Goal: Book appointment/travel/reservation

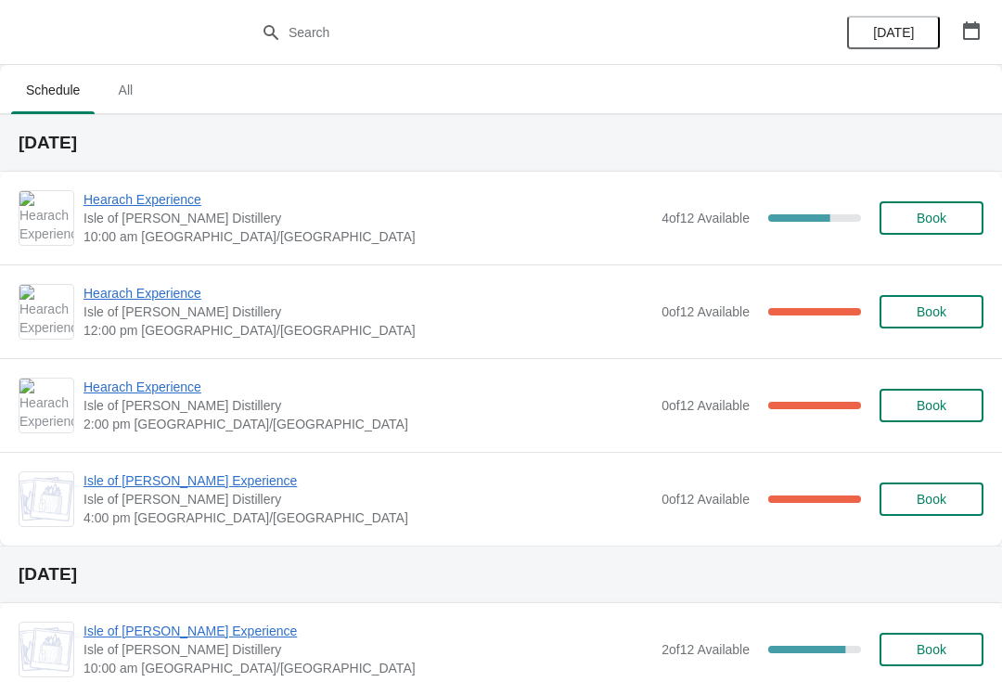
click at [208, 286] on span "Hearach Experience" at bounding box center [367, 293] width 569 height 19
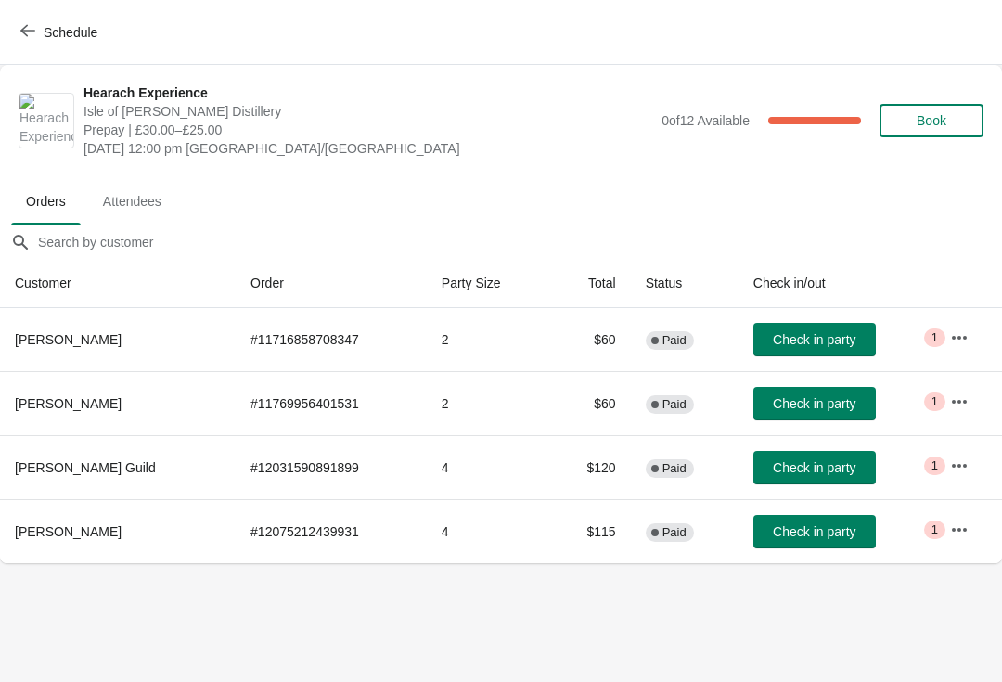
click at [45, 42] on button "Schedule" at bounding box center [60, 32] width 103 height 33
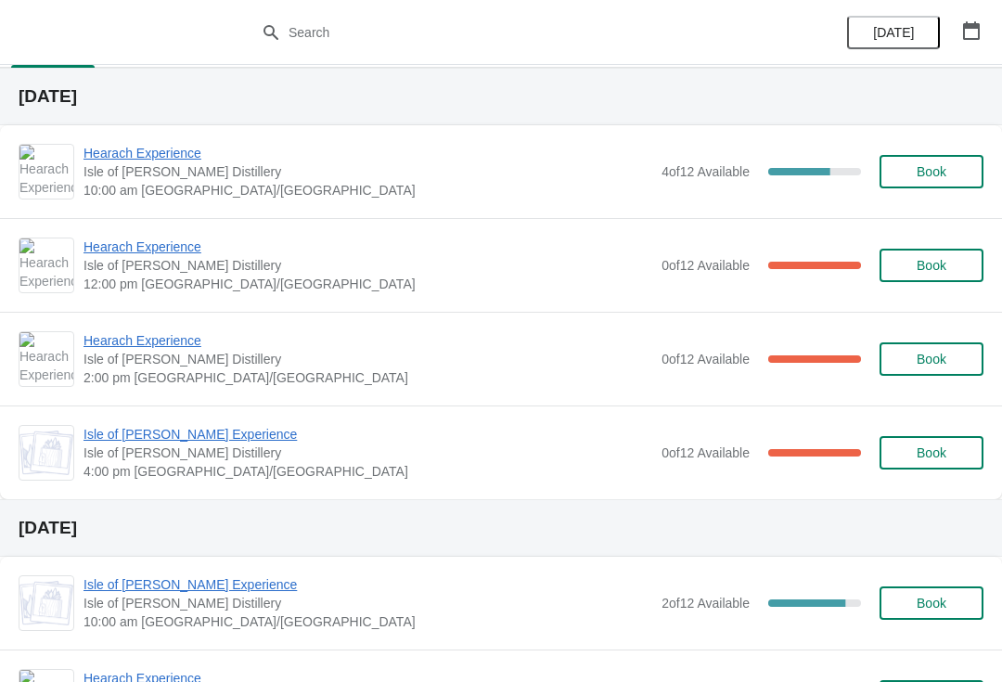
scroll to position [45, 0]
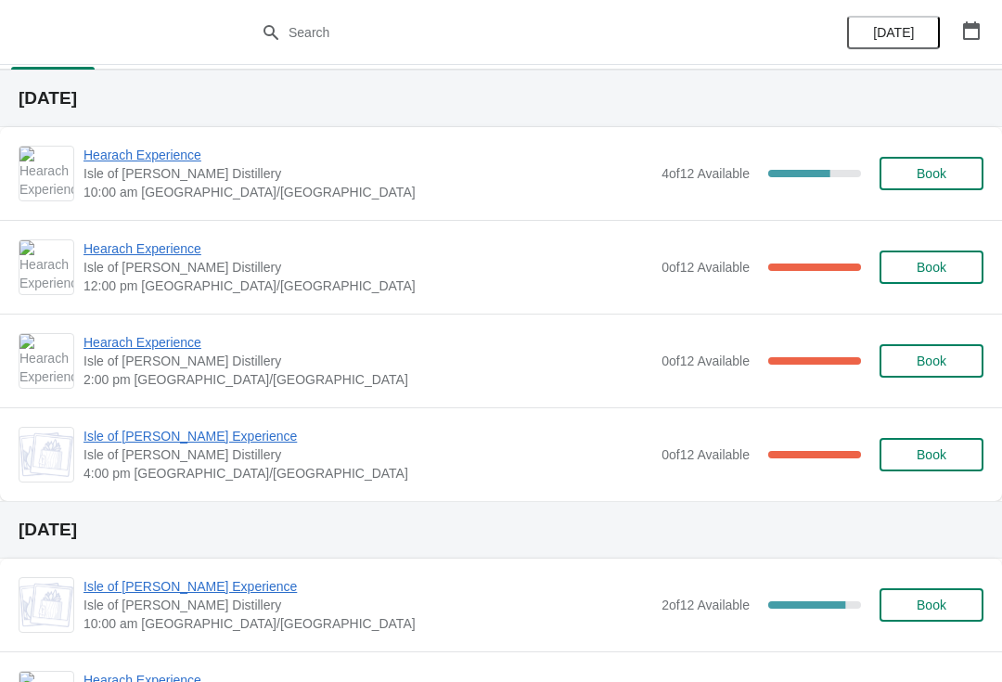
click at [203, 236] on div "Hearach Experience Isle of Harris Distillery 12:00 pm Europe/London 0 of 12 Ava…" at bounding box center [501, 267] width 1002 height 94
click at [162, 251] on span "Hearach Experience" at bounding box center [367, 248] width 569 height 19
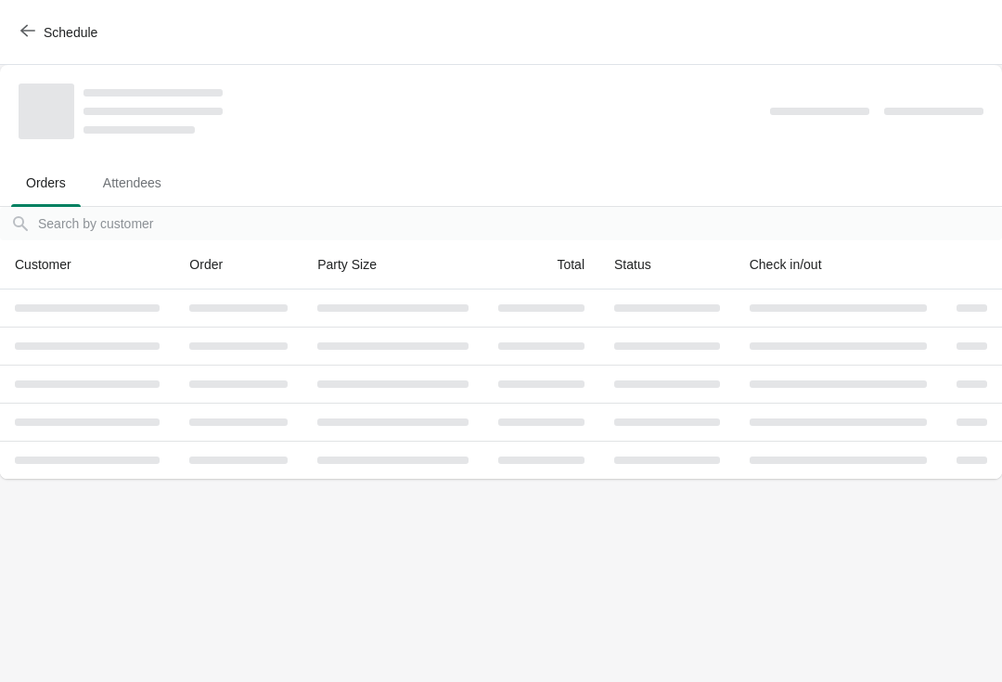
scroll to position [0, 0]
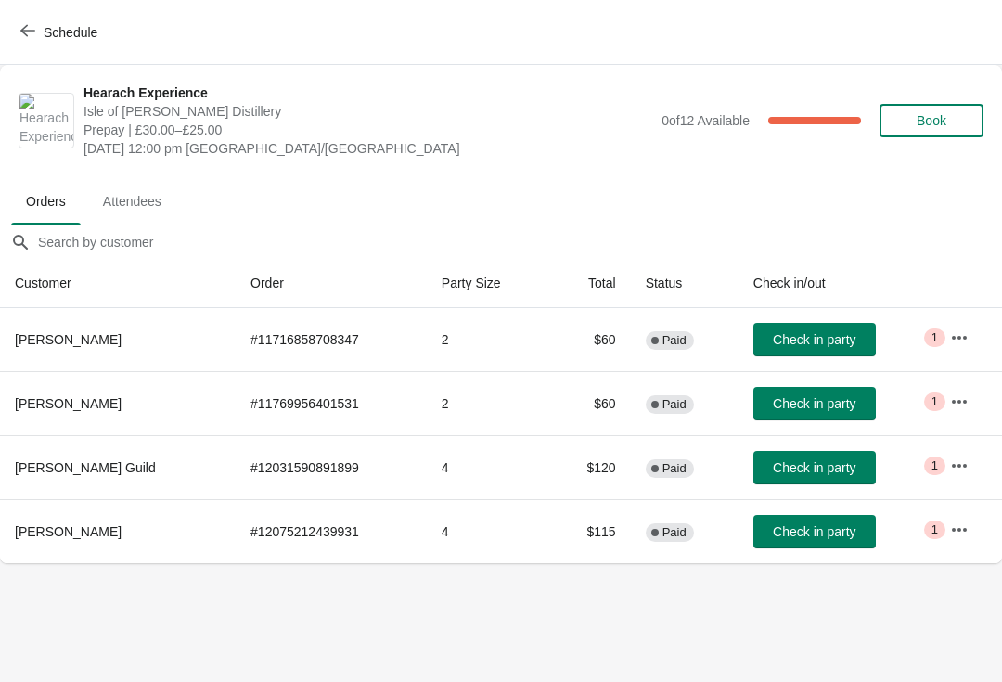
click at [37, 19] on button "Schedule" at bounding box center [60, 32] width 103 height 33
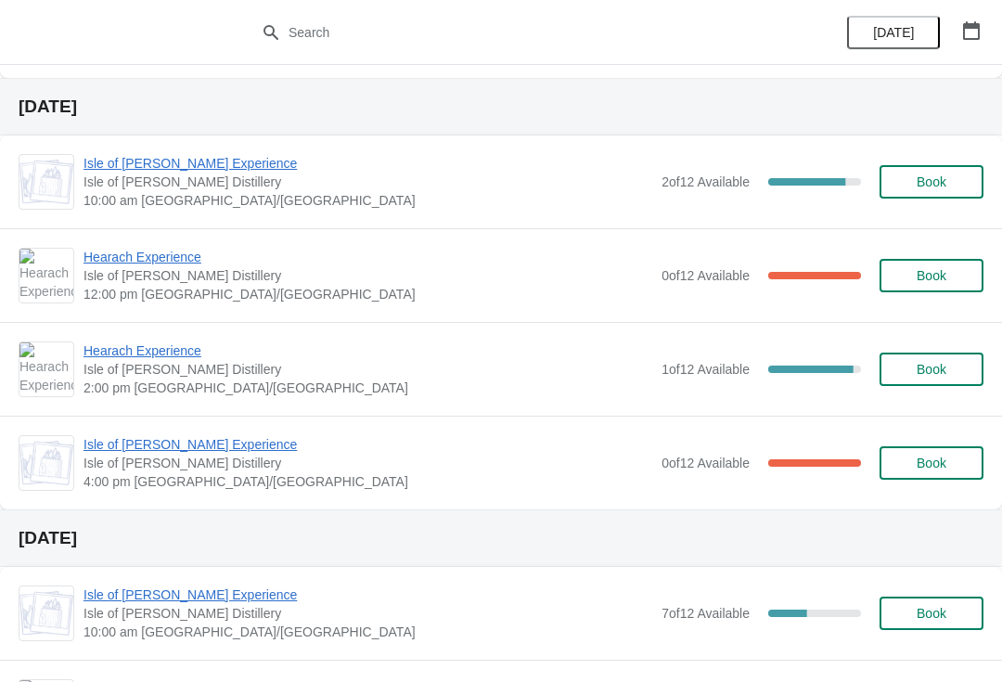
scroll to position [468, 0]
click at [942, 361] on span "Book" at bounding box center [931, 368] width 30 height 15
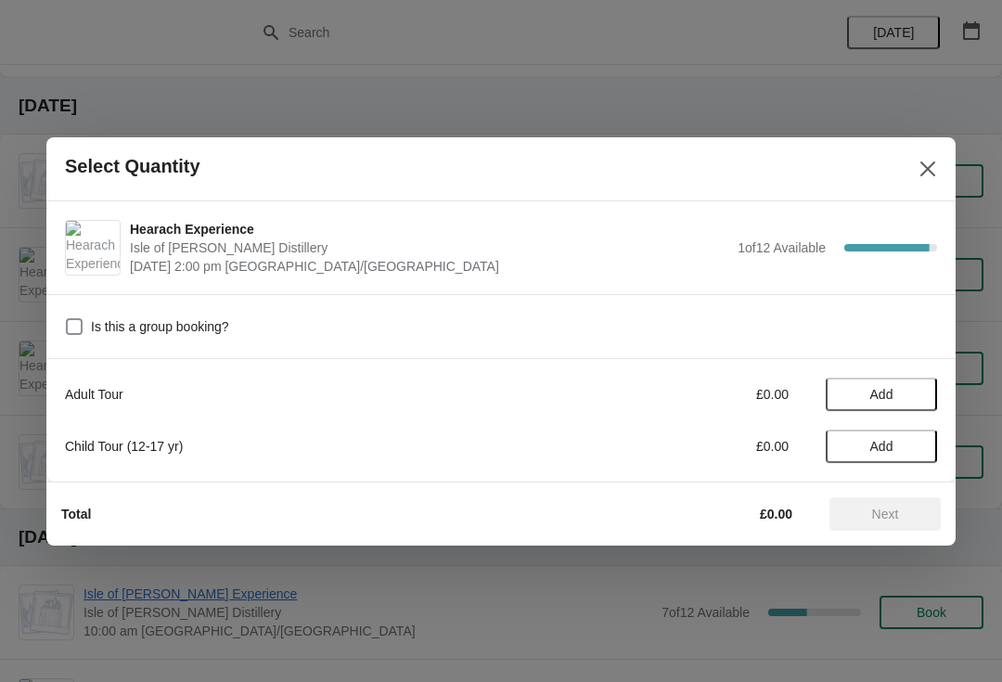
click at [893, 391] on span "Add" at bounding box center [881, 394] width 23 height 15
click at [895, 514] on span "Next" at bounding box center [885, 513] width 27 height 15
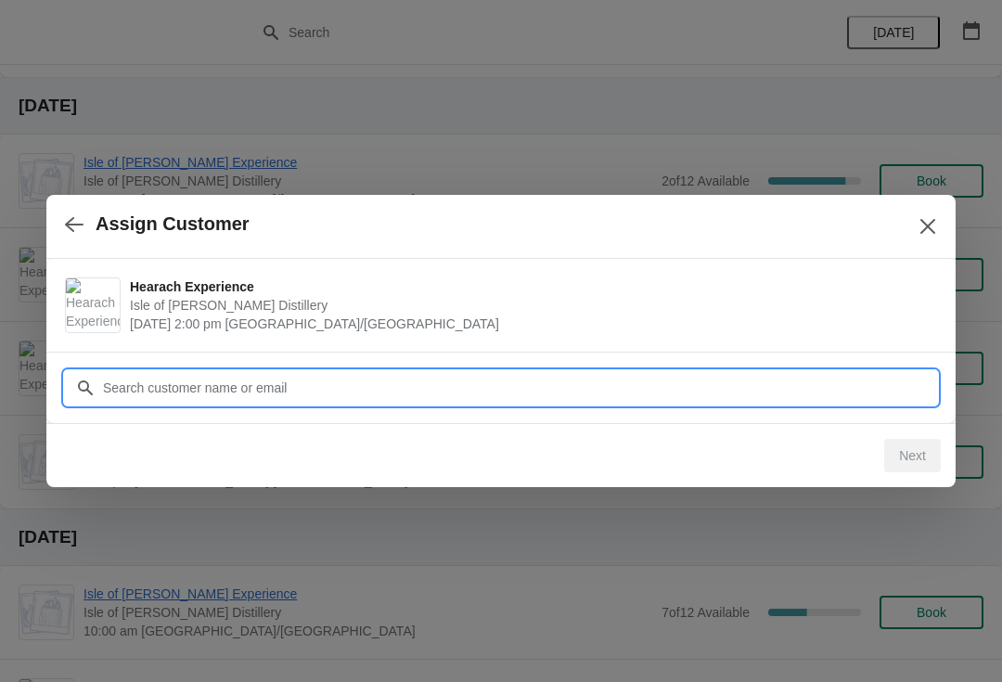
click at [275, 371] on input "Customer" at bounding box center [519, 387] width 835 height 33
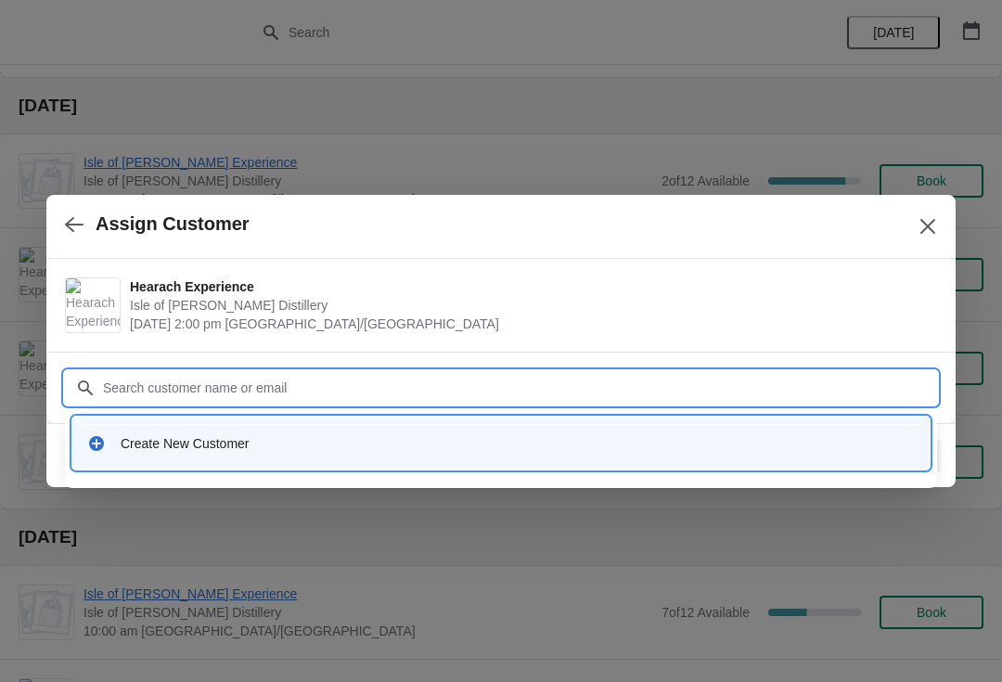
click at [256, 442] on div "Create New Customer" at bounding box center [518, 443] width 794 height 19
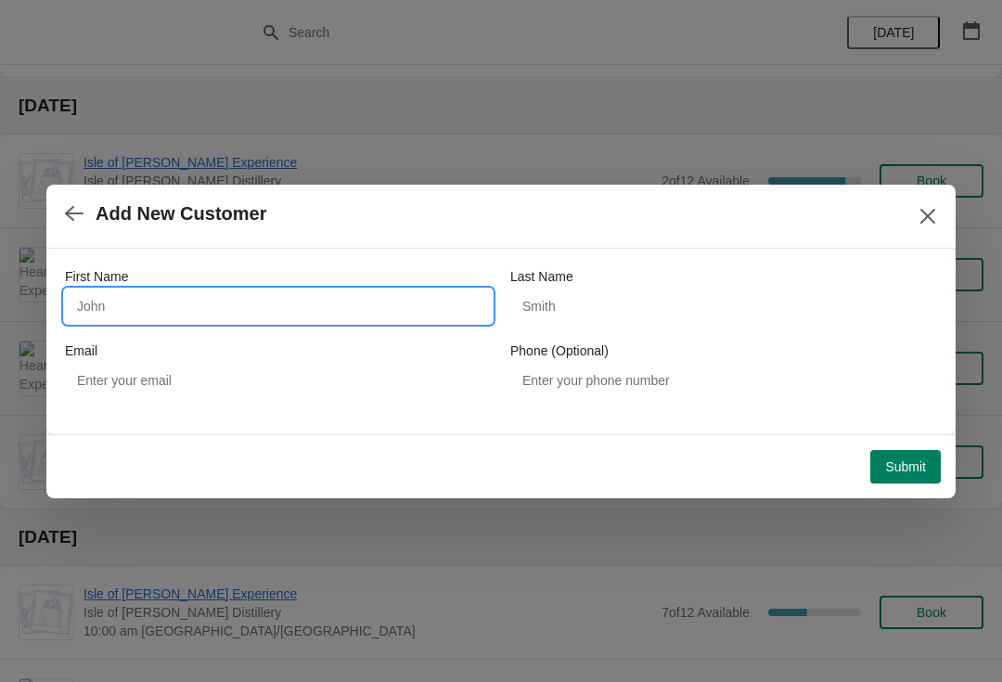
click at [161, 292] on input "First Name" at bounding box center [278, 305] width 427 height 33
type input "Brigit"
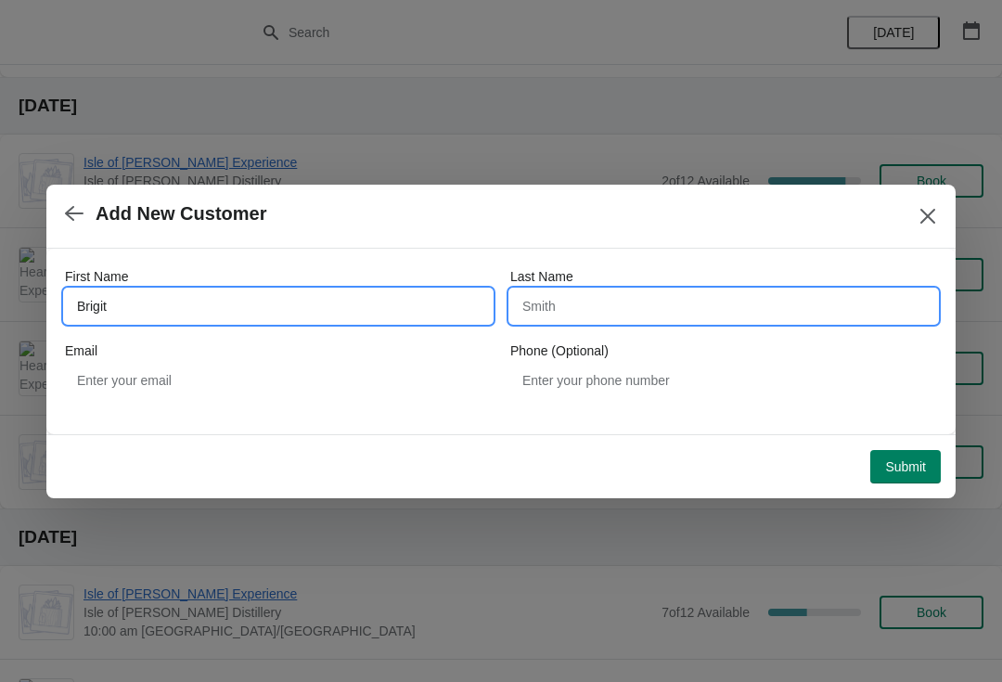
click at [636, 304] on input "Last Name" at bounding box center [723, 305] width 427 height 33
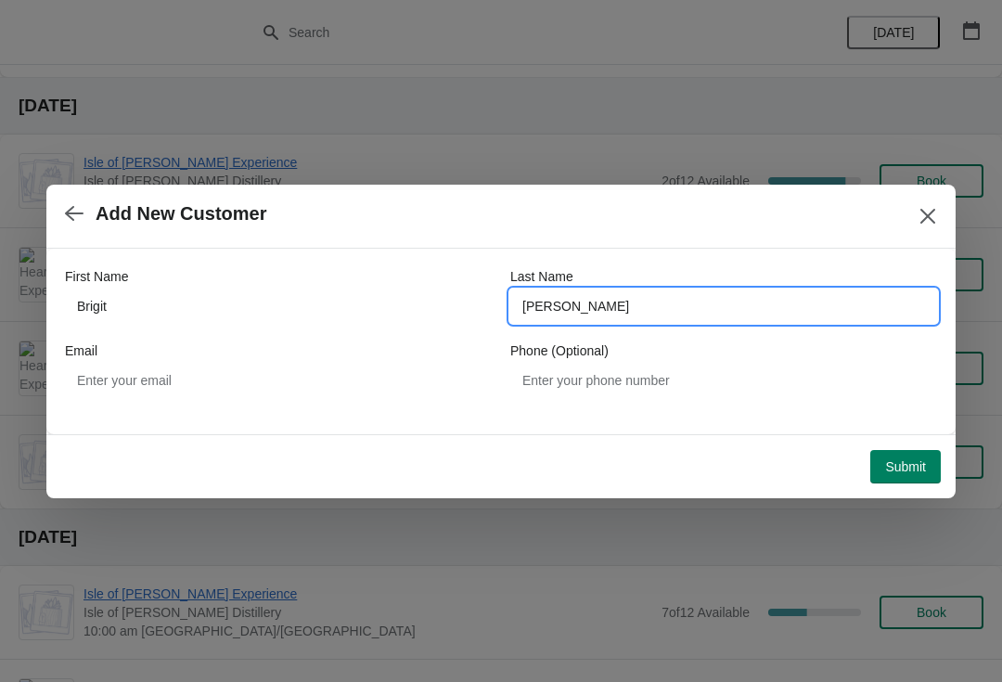
type input "Seibold"
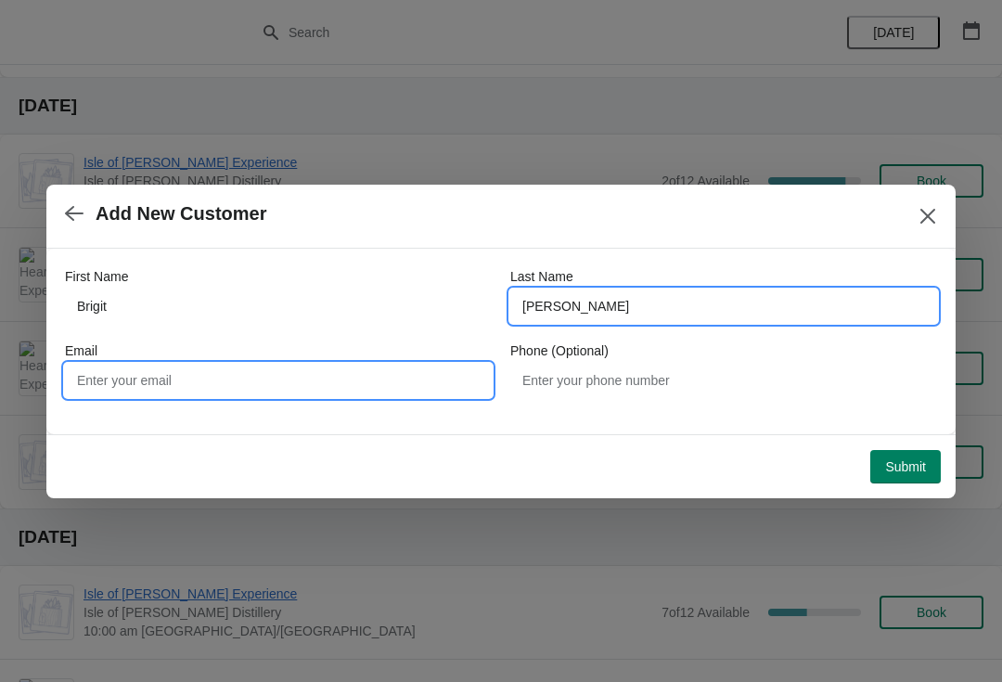
click at [377, 377] on input "Email" at bounding box center [278, 380] width 427 height 33
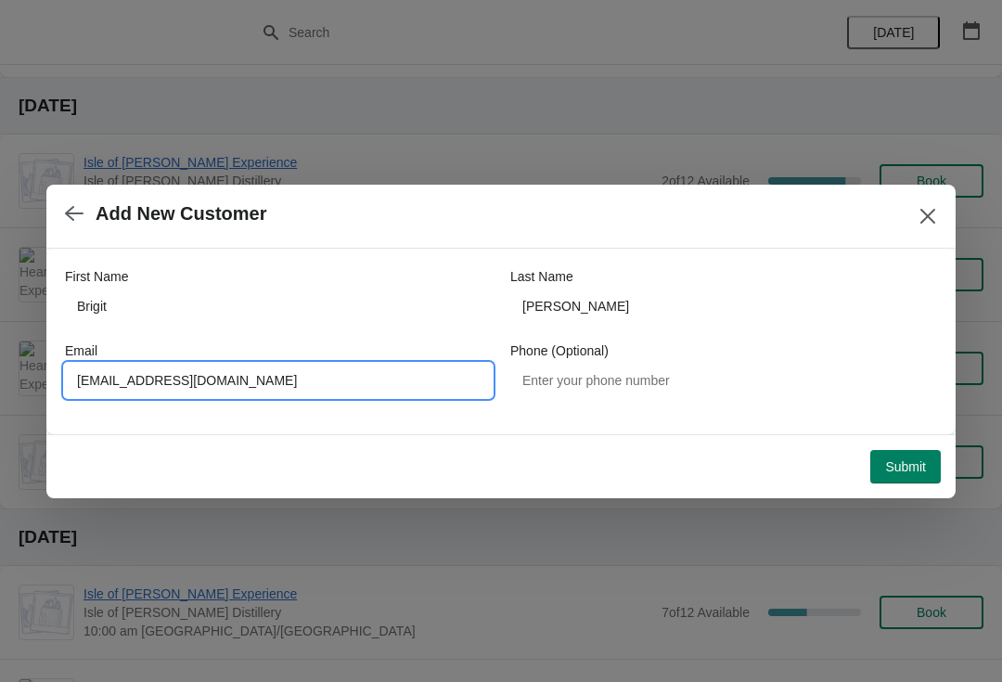
type input "Swazitours@t-online.de"
click at [911, 472] on span "Submit" at bounding box center [905, 466] width 41 height 15
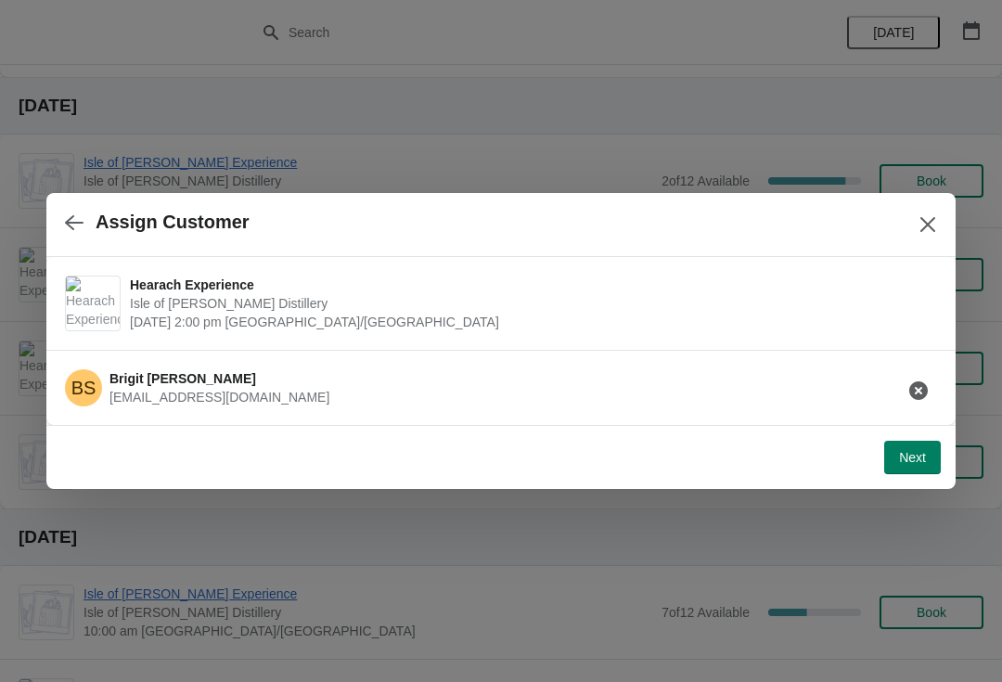
click at [917, 457] on span "Next" at bounding box center [912, 457] width 27 height 15
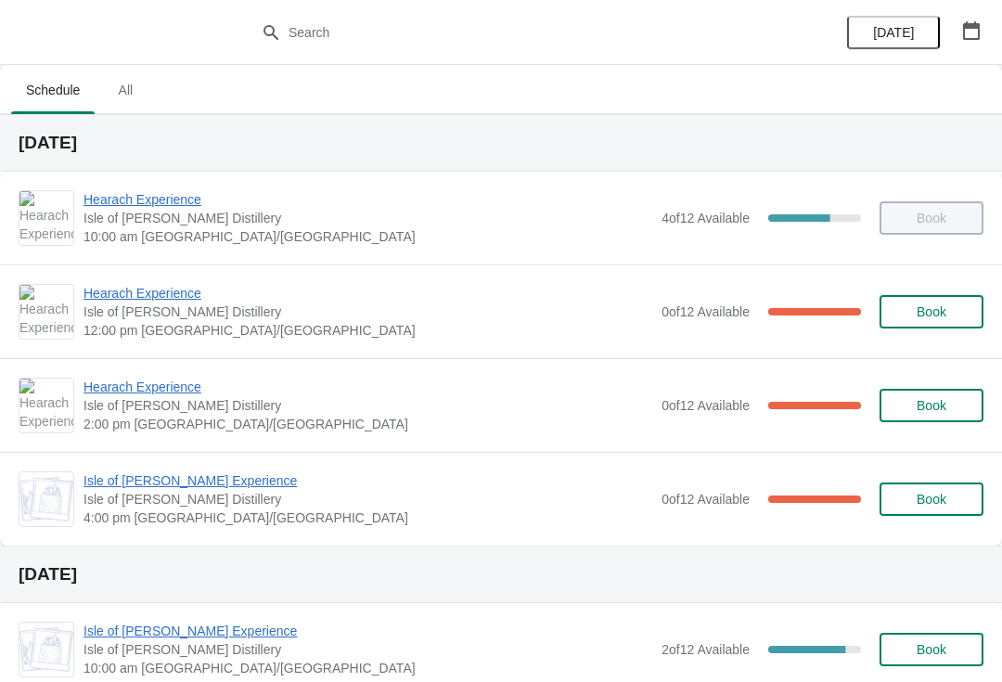
click at [142, 294] on span "Hearach Experience" at bounding box center [367, 293] width 569 height 19
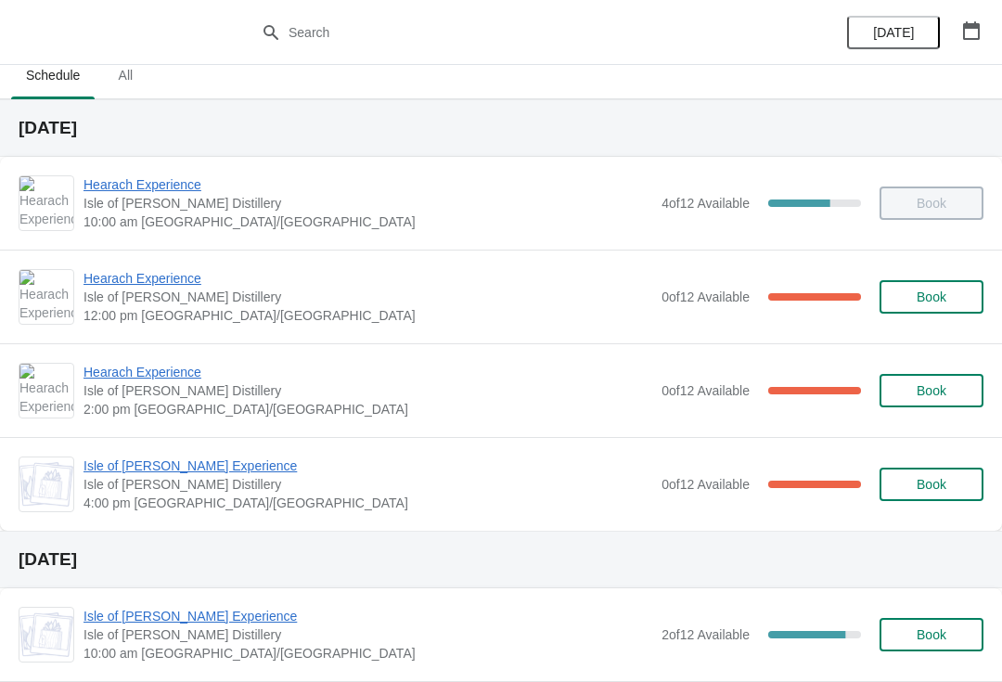
scroll to position [11, 0]
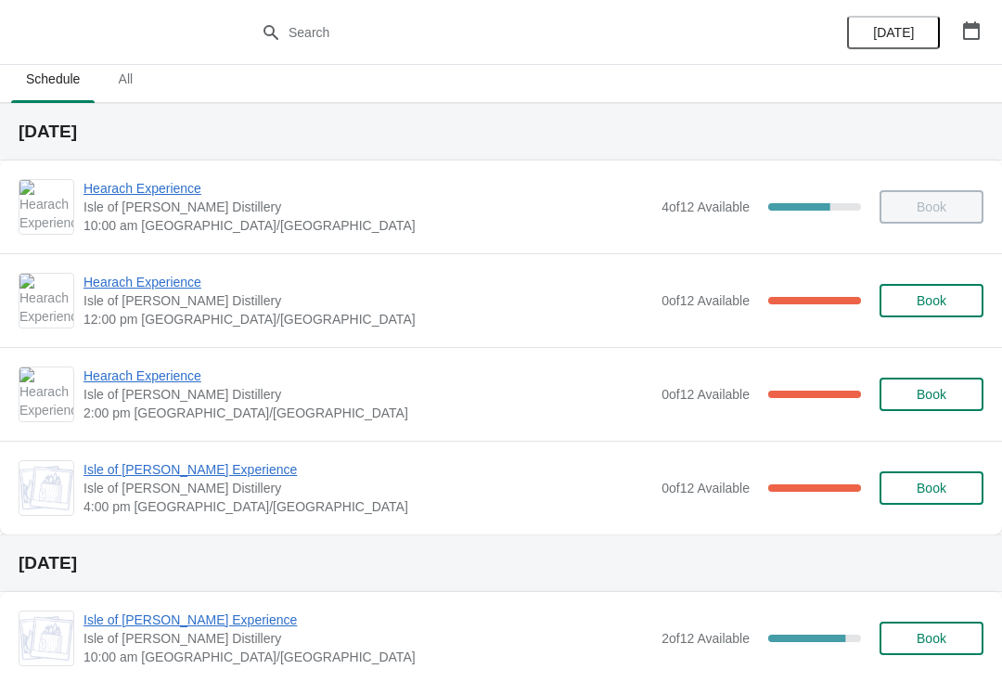
click at [129, 288] on span "Hearach Experience" at bounding box center [367, 282] width 569 height 19
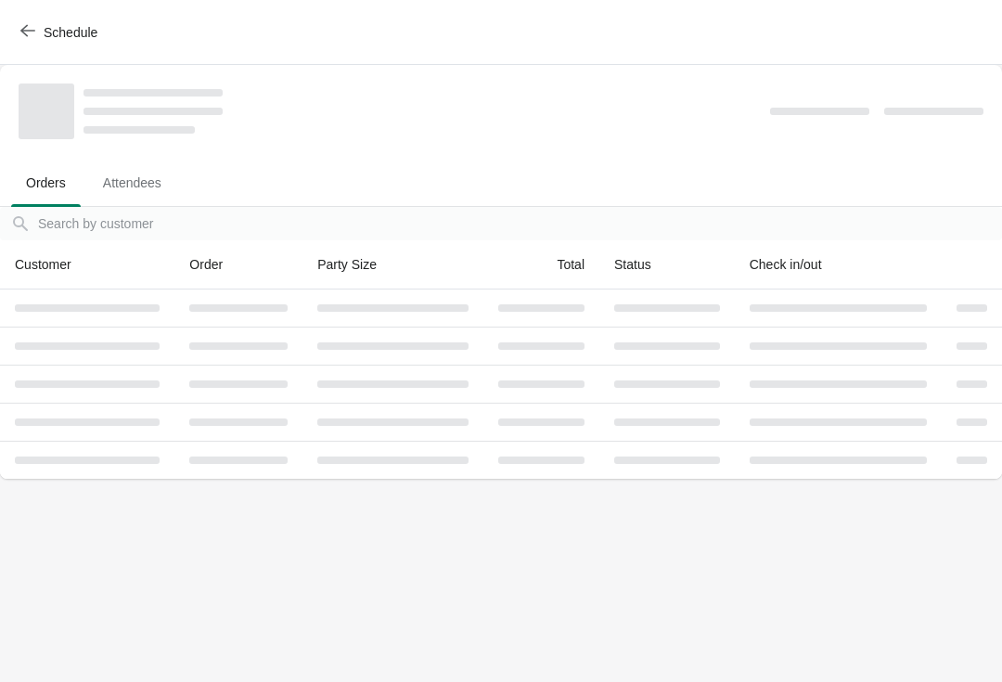
scroll to position [0, 0]
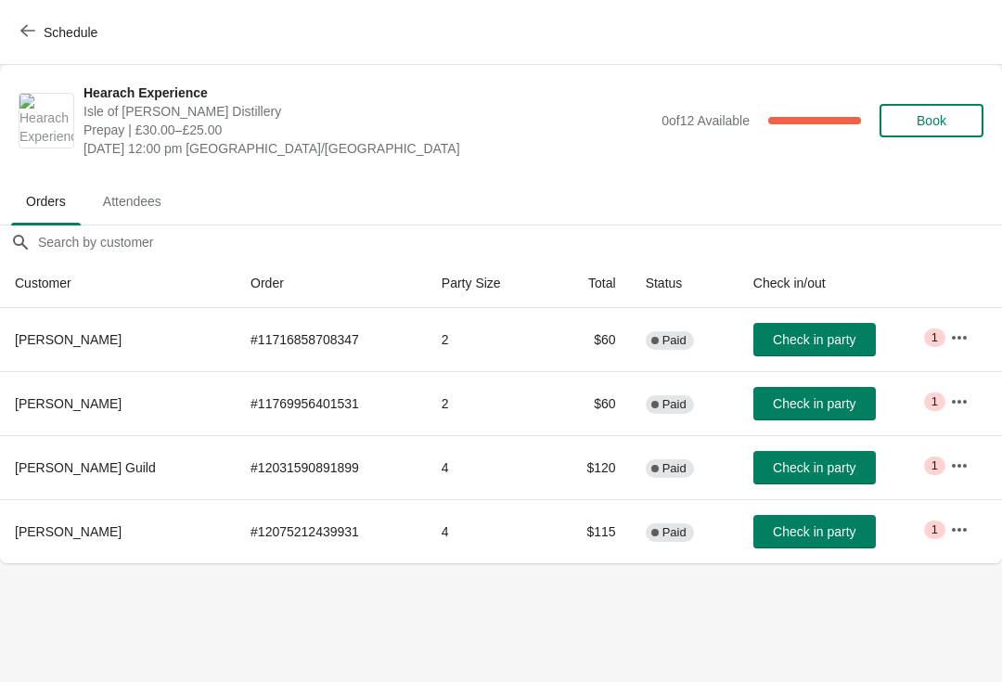
click at [953, 467] on icon "button" at bounding box center [959, 465] width 19 height 19
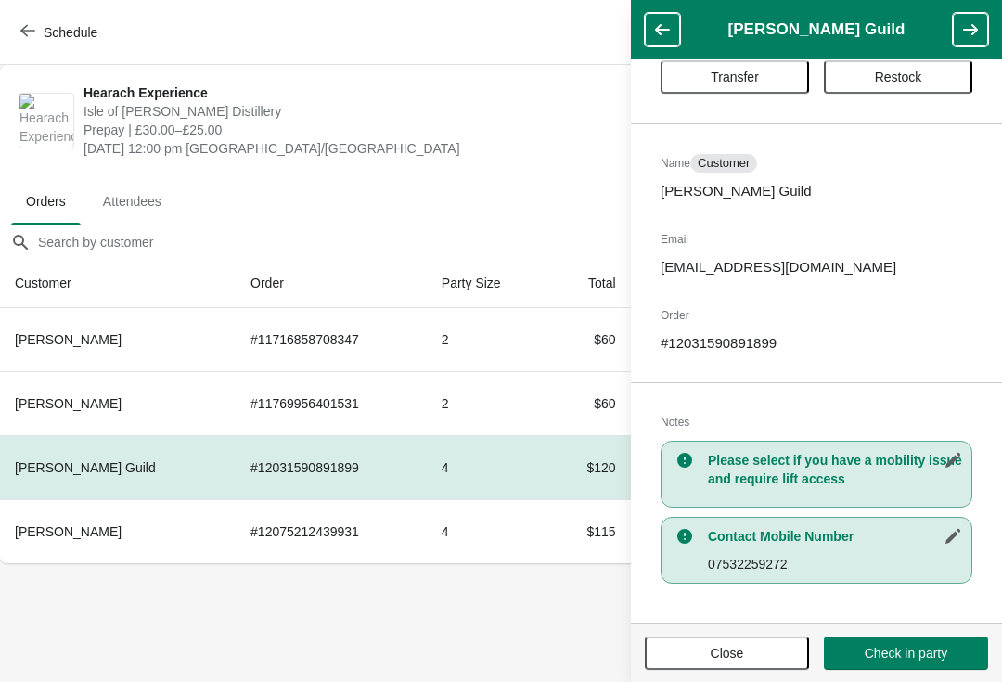
scroll to position [57, 0]
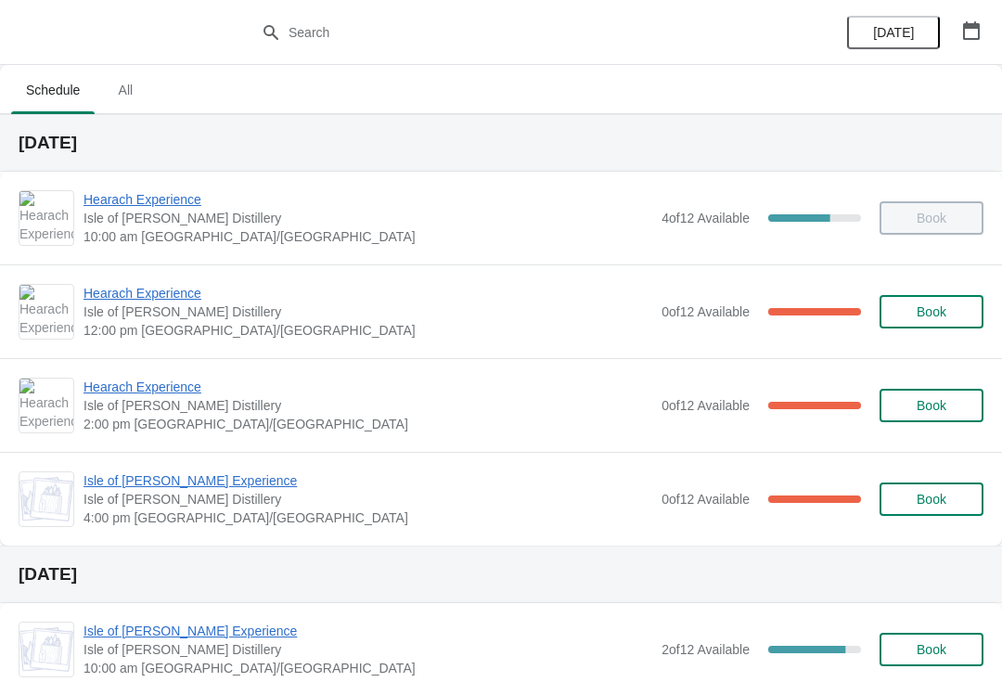
click at [143, 300] on span "Hearach Experience" at bounding box center [367, 293] width 569 height 19
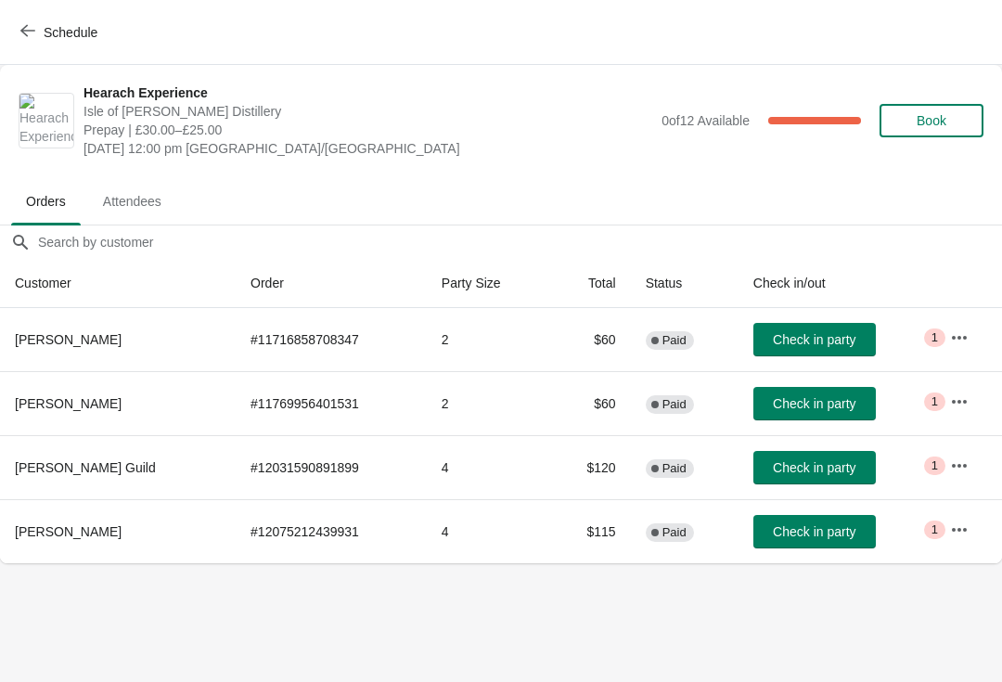
click at [55, 21] on button "Schedule" at bounding box center [60, 32] width 103 height 33
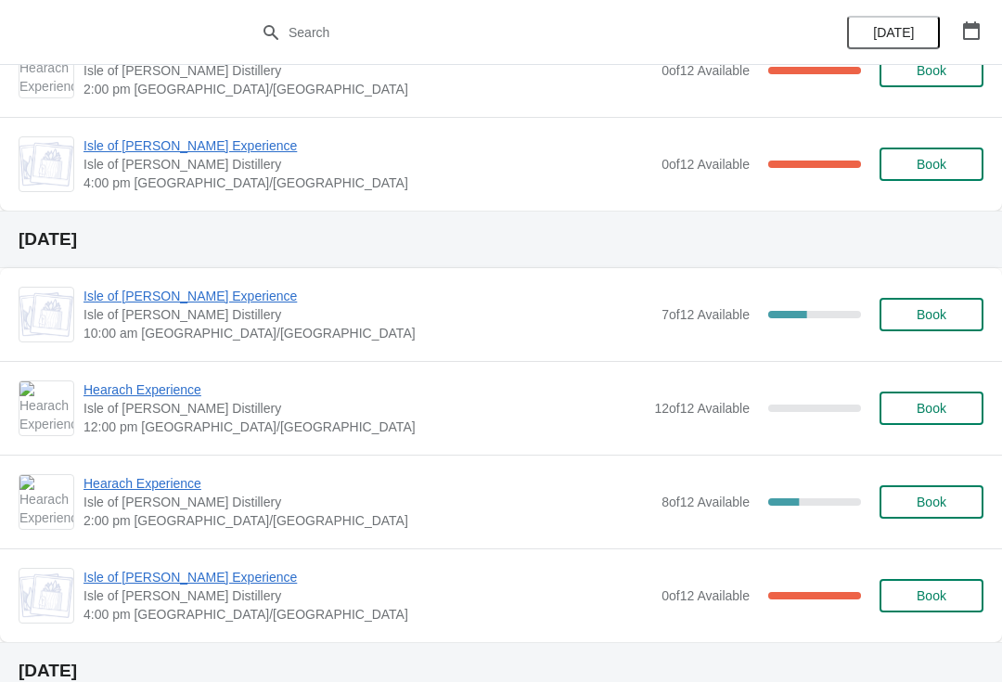
scroll to position [859, 0]
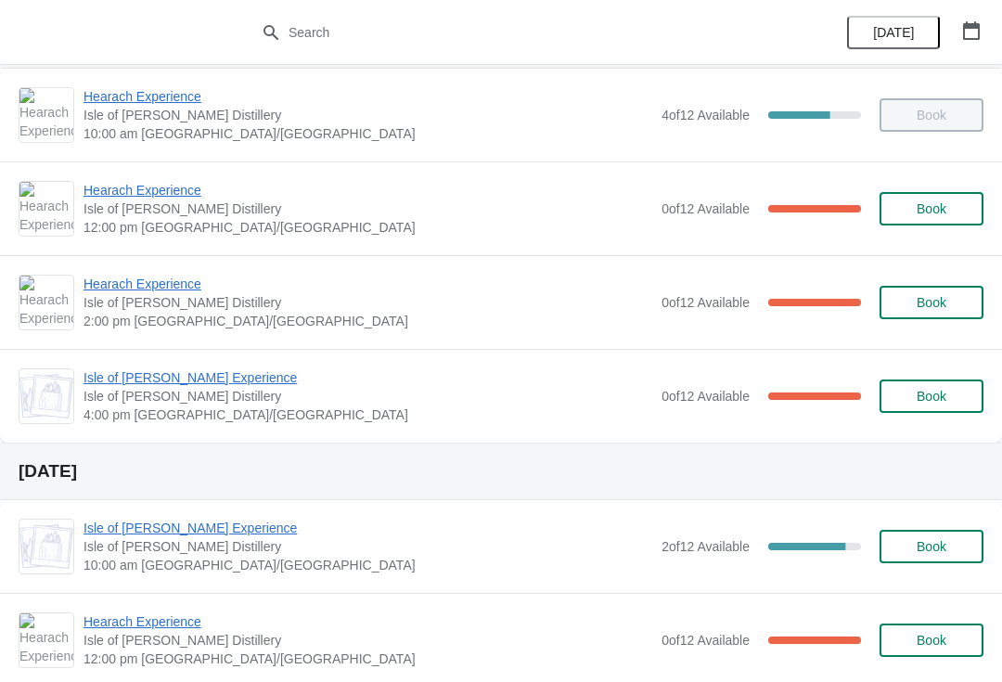
scroll to position [101, 0]
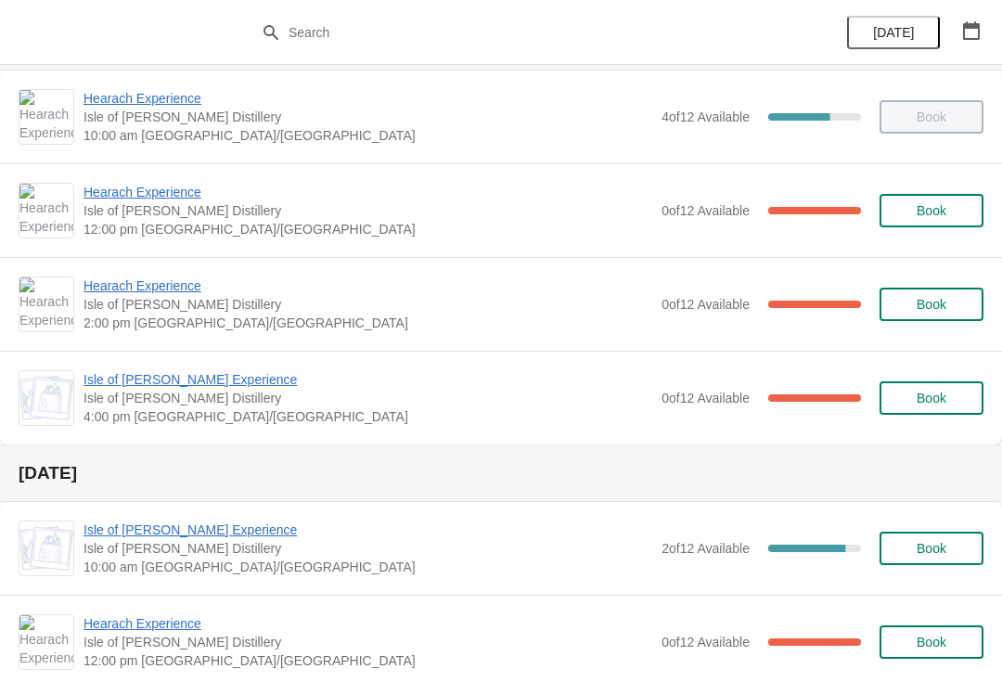
click at [173, 188] on span "Hearach Experience" at bounding box center [367, 192] width 569 height 19
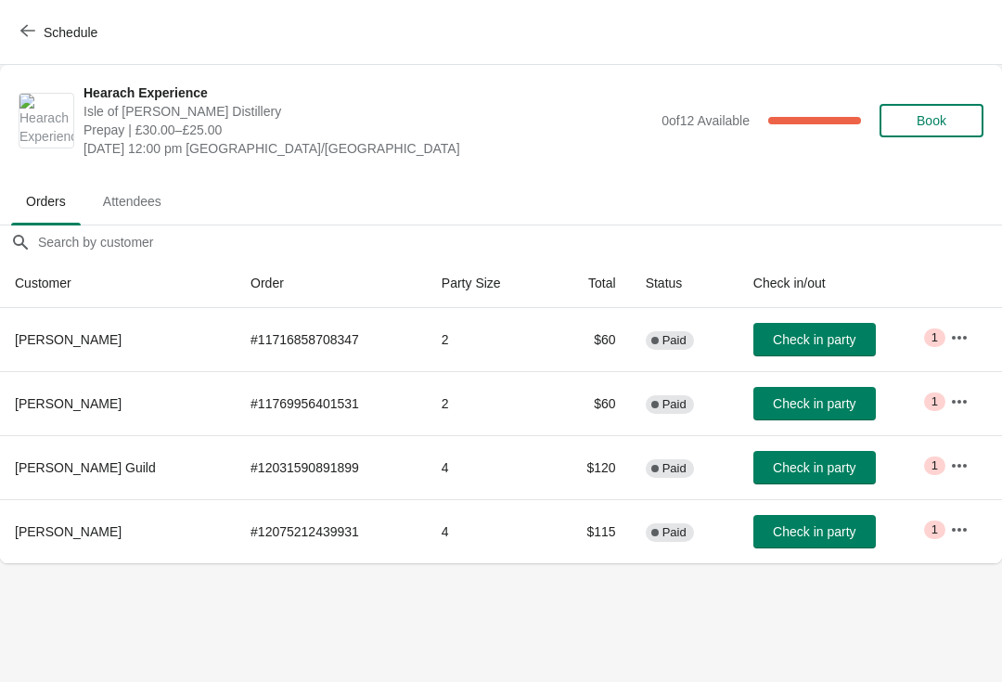
click at [966, 474] on icon "button" at bounding box center [959, 465] width 19 height 19
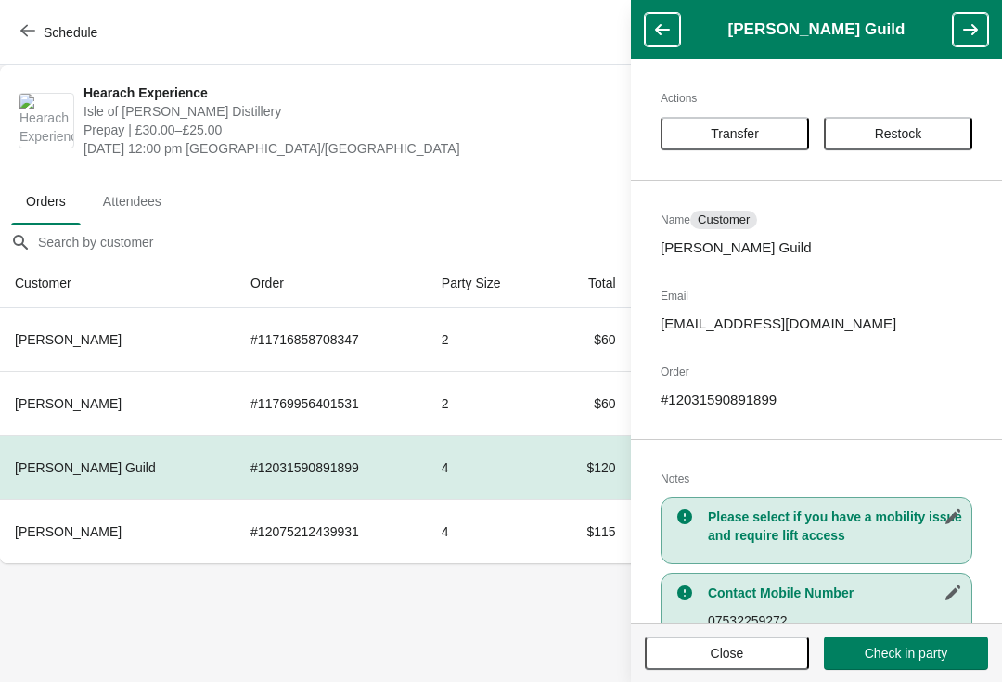
click at [910, 140] on span "Restock" at bounding box center [898, 133] width 47 height 15
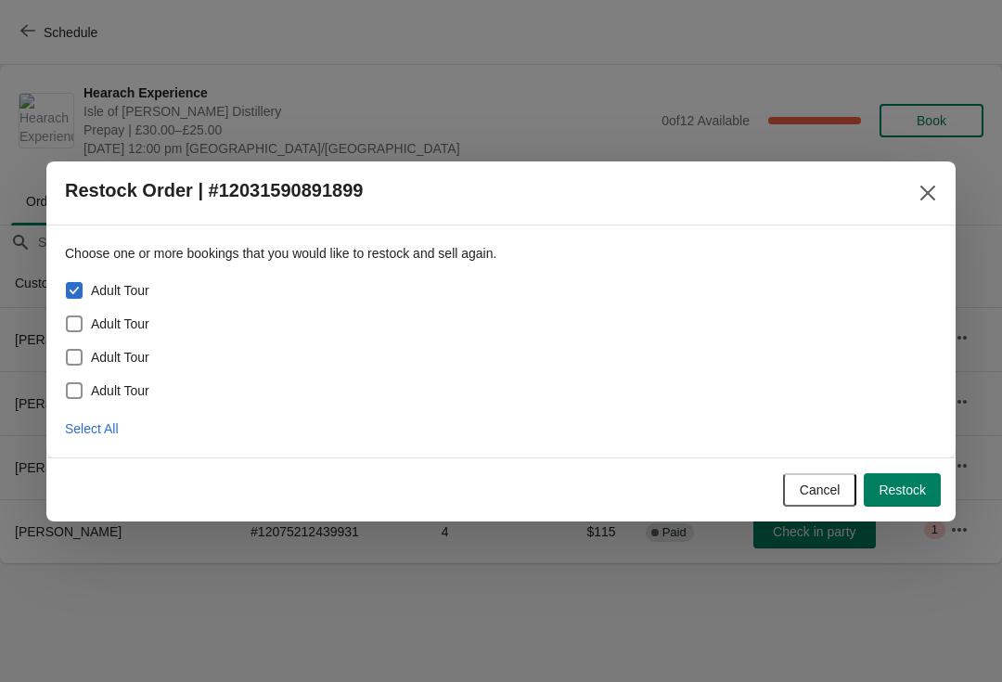
click at [79, 325] on span at bounding box center [74, 323] width 17 height 17
click at [67, 316] on input "Adult Tour" at bounding box center [66, 315] width 1 height 1
checkbox input "true"
click at [82, 360] on span at bounding box center [74, 357] width 17 height 17
click at [67, 350] on input "Adult Tour" at bounding box center [66, 349] width 1 height 1
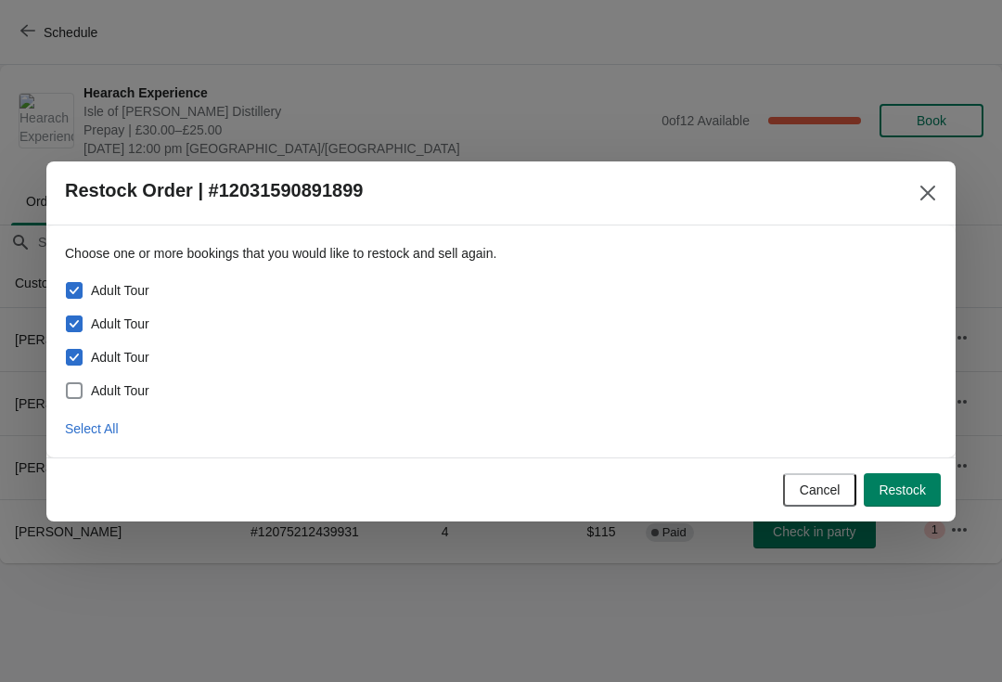
checkbox input "true"
click at [920, 491] on span "Restock" at bounding box center [901, 489] width 47 height 15
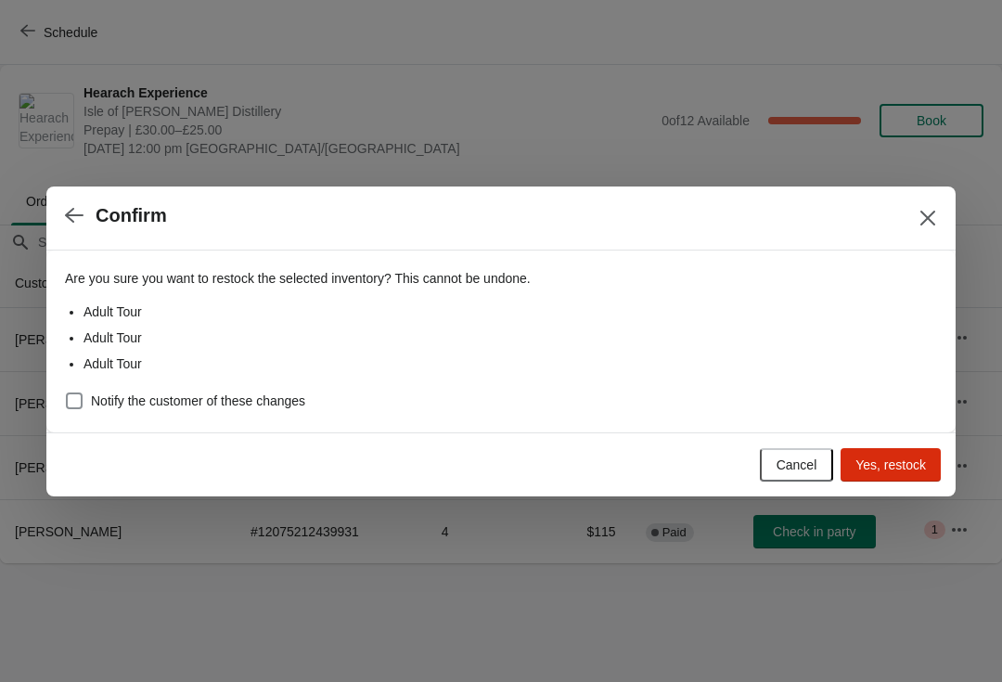
click at [61, 422] on div "Are you sure you want to restock the selected inventory? This cannot be undone.…" at bounding box center [500, 341] width 909 height 182
click at [81, 395] on span at bounding box center [74, 400] width 17 height 17
click at [67, 393] on input "Notify the customer of these changes" at bounding box center [66, 392] width 1 height 1
checkbox input "true"
click at [901, 469] on span "Yes, restock" at bounding box center [890, 464] width 70 height 15
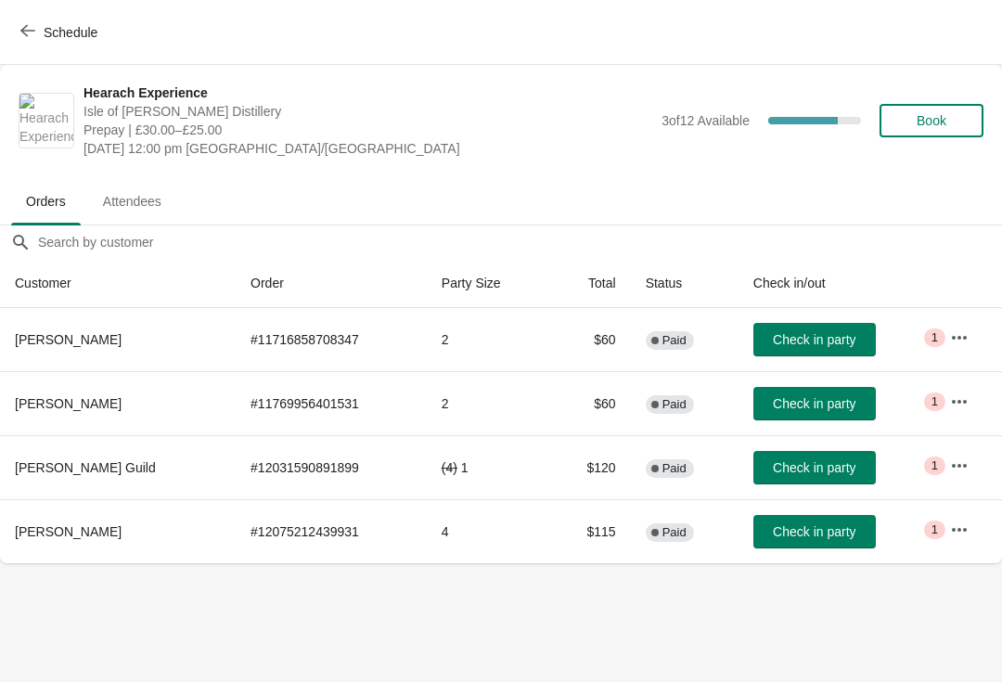
click at [936, 113] on span "Book" at bounding box center [931, 120] width 30 height 15
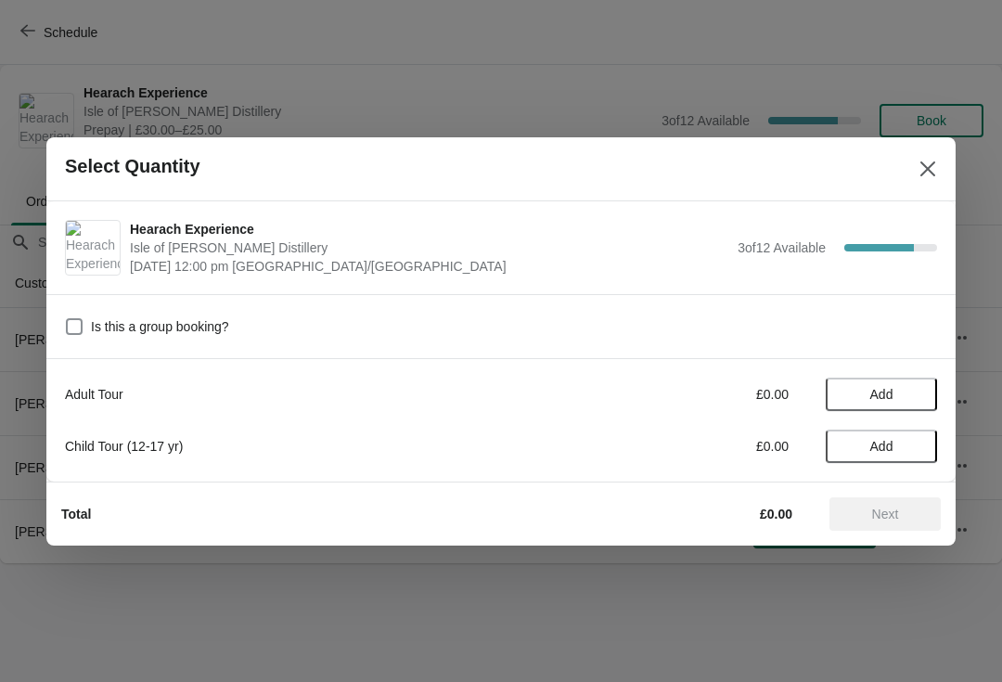
click at [900, 397] on span "Add" at bounding box center [881, 394] width 78 height 15
click at [915, 394] on icon at bounding box center [913, 393] width 6 height 6
click at [920, 394] on icon at bounding box center [912, 393] width 19 height 19
click at [902, 522] on button "Next" at bounding box center [884, 513] width 111 height 33
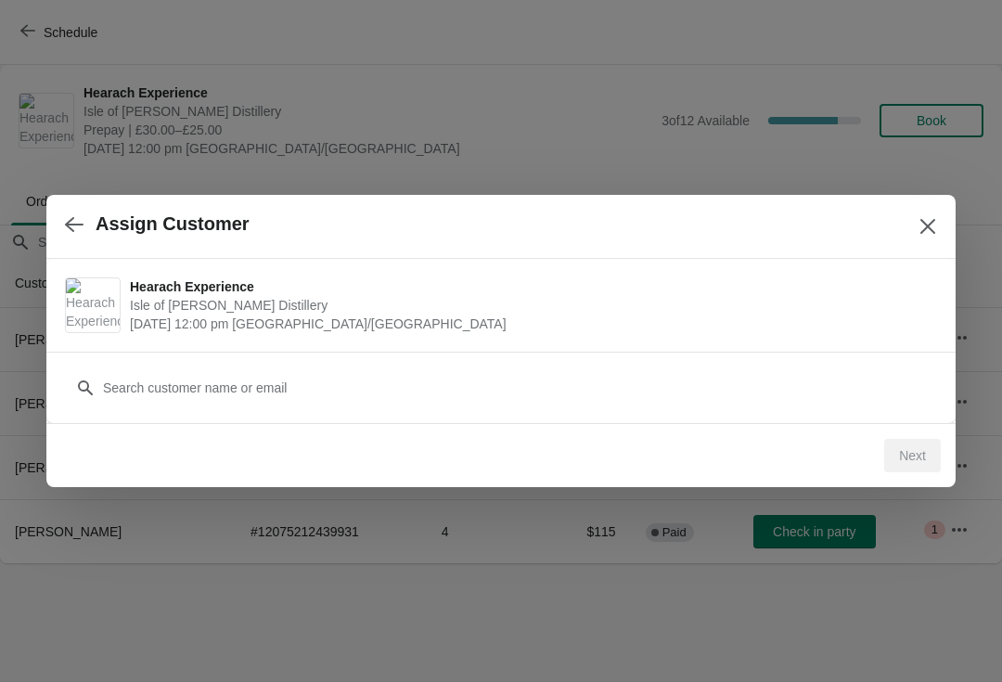
click at [318, 366] on div "Customer" at bounding box center [501, 378] width 872 height 52
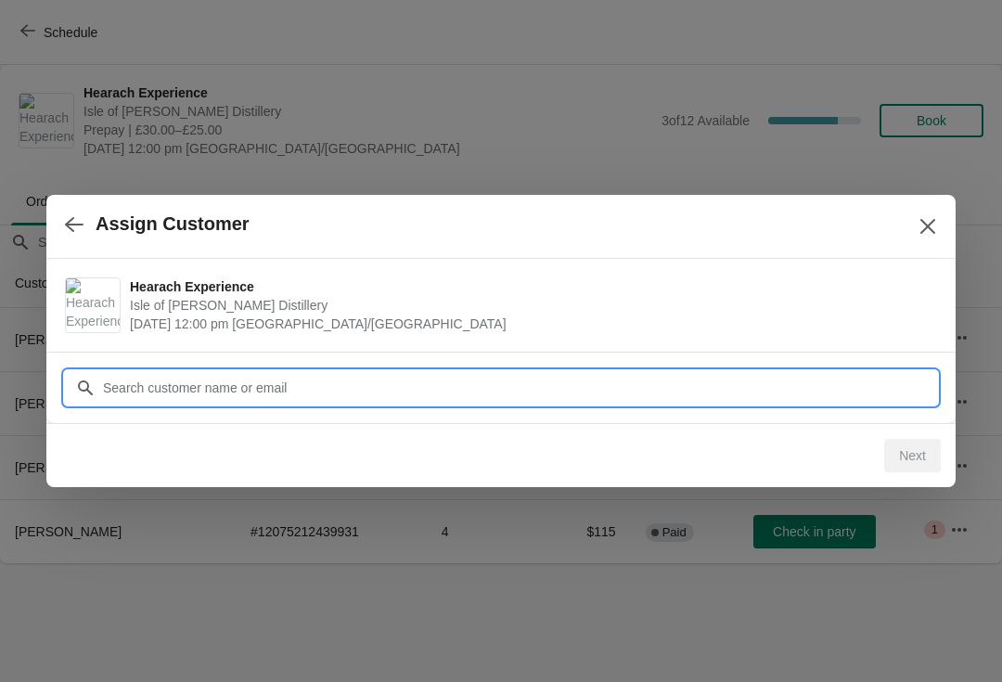
click at [392, 377] on input "Customer" at bounding box center [519, 387] width 835 height 33
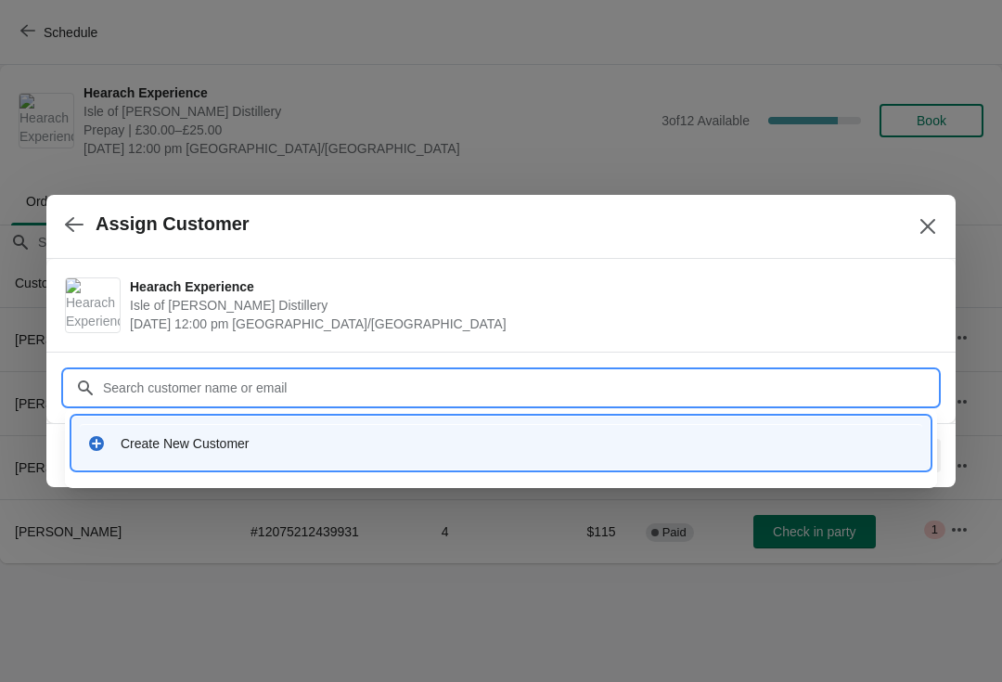
click at [200, 457] on div "Create New Customer" at bounding box center [501, 443] width 842 height 38
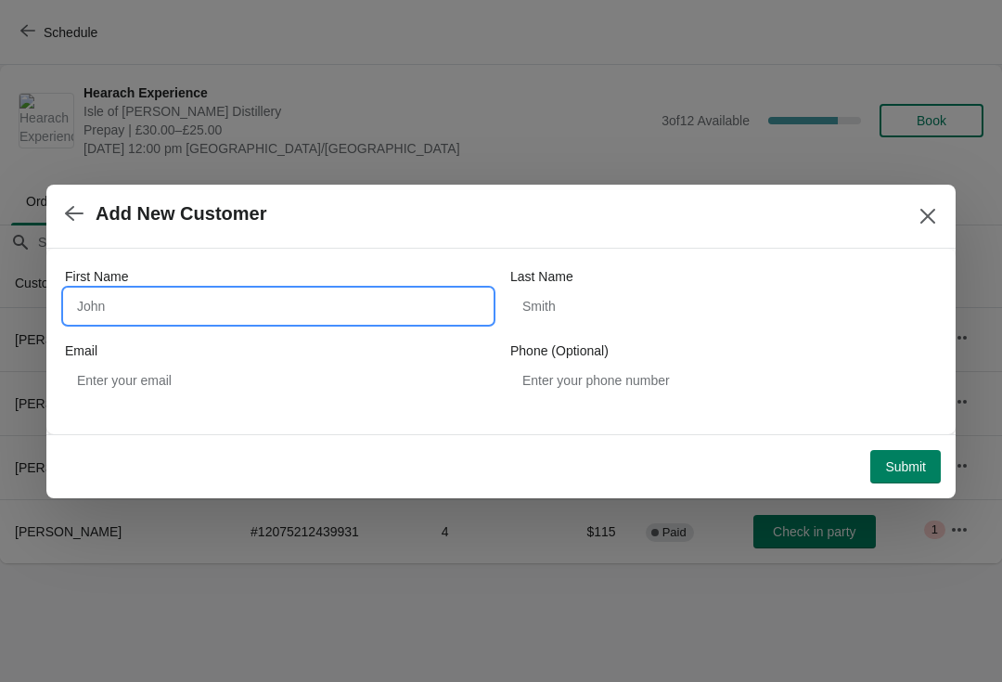
click at [146, 308] on input "First Name" at bounding box center [278, 305] width 427 height 33
type input "EliZabeth"
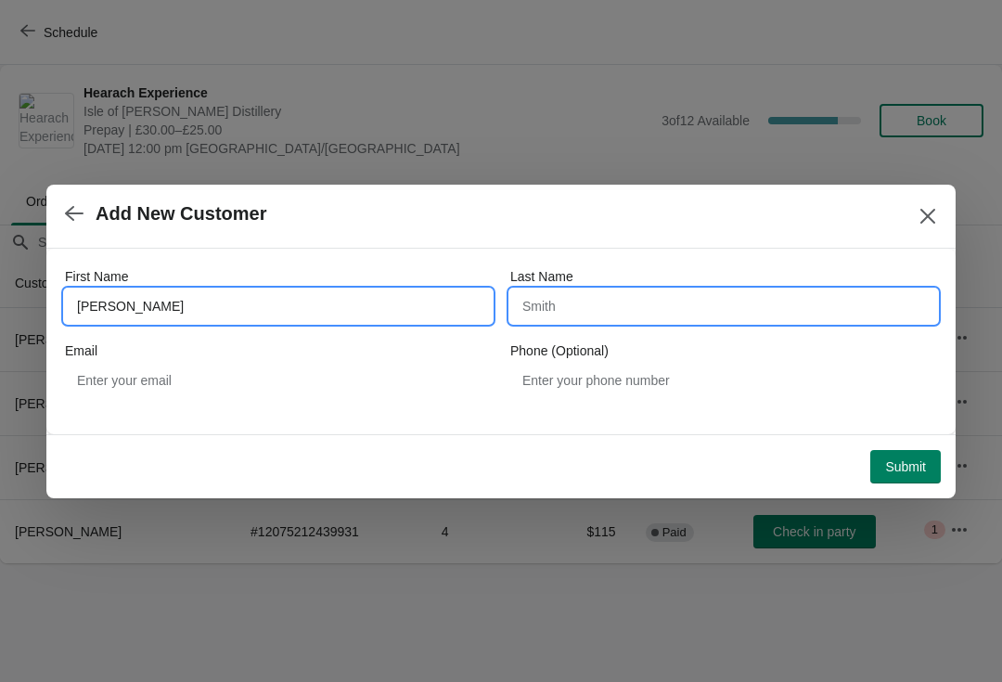
click at [664, 302] on input "Last Name" at bounding box center [723, 305] width 427 height 33
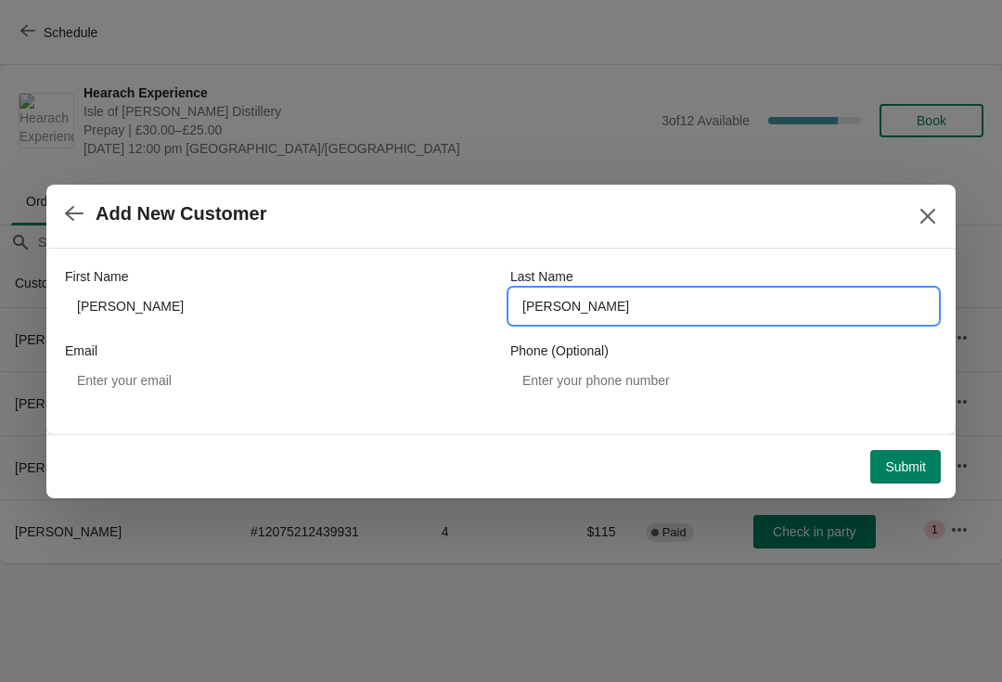
type input "Markey"
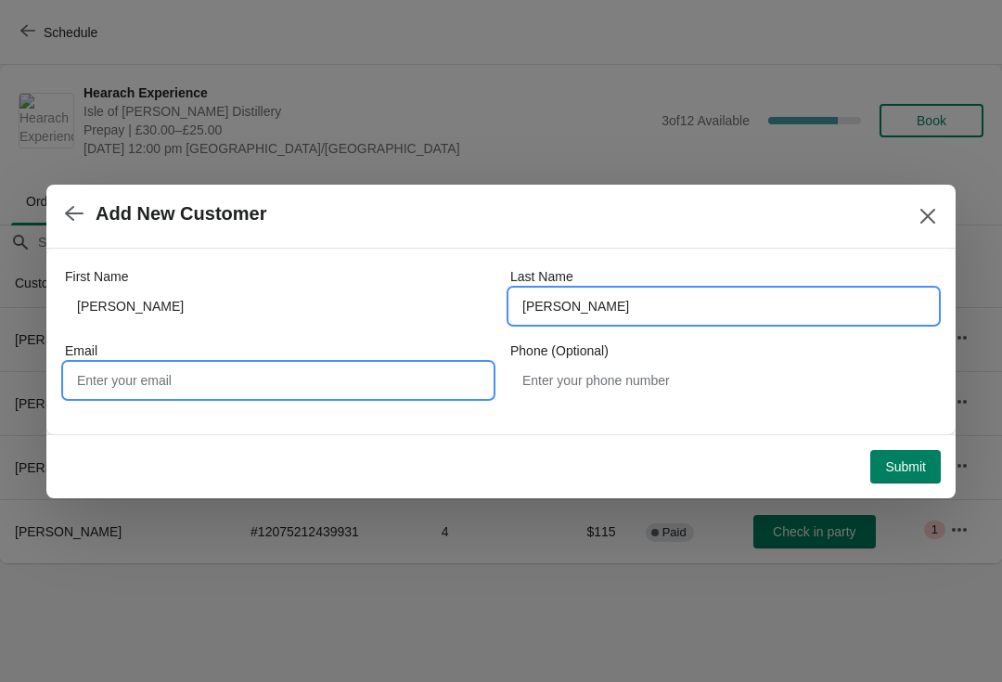
click at [157, 380] on input "Email" at bounding box center [278, 380] width 427 height 33
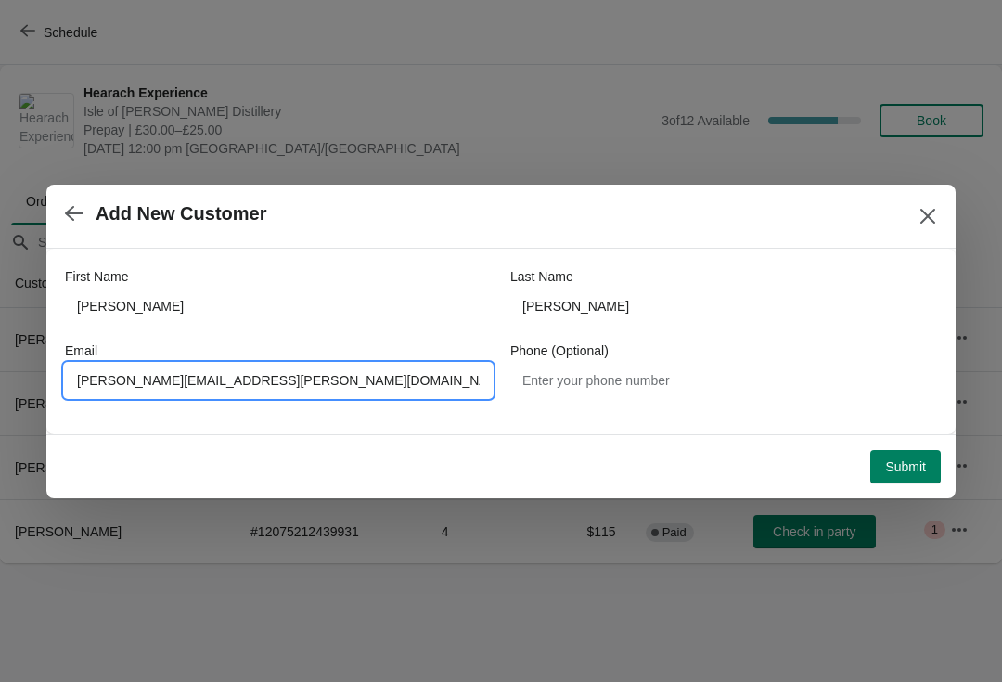
type input "Marie.morrison@harrisdistillery.com"
click at [906, 467] on span "Submit" at bounding box center [905, 466] width 41 height 15
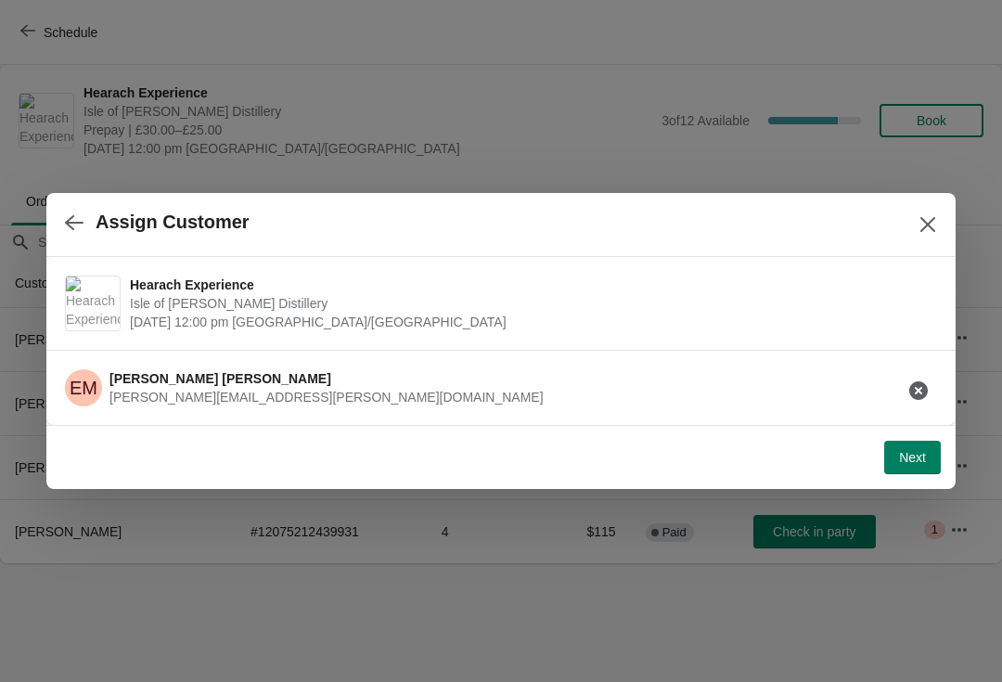
click at [919, 465] on span "Next" at bounding box center [912, 457] width 27 height 15
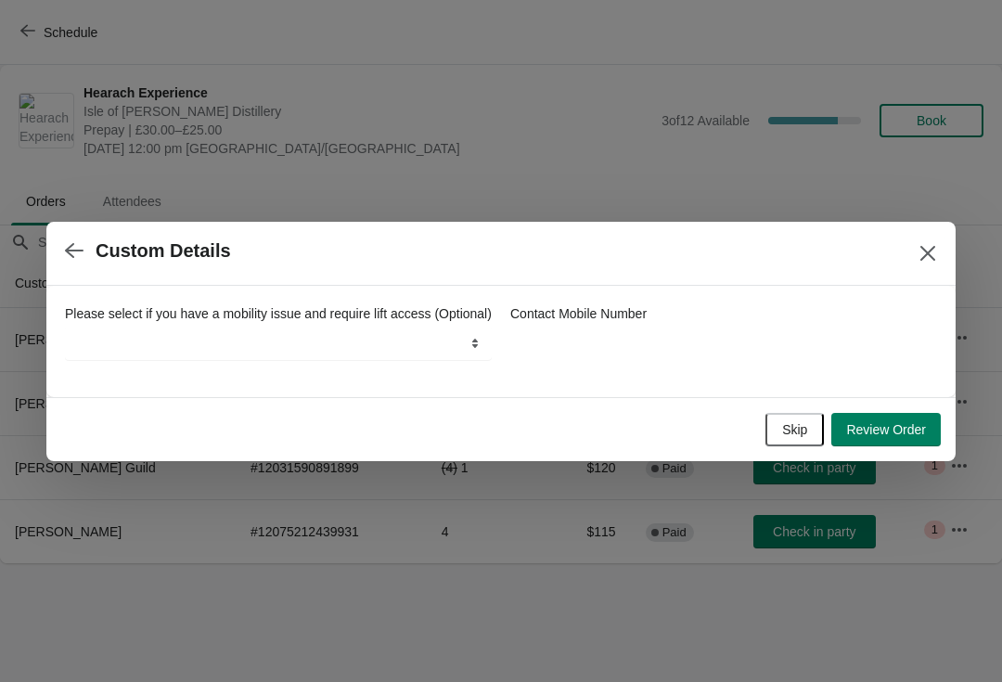
click at [902, 437] on span "Review Order" at bounding box center [886, 429] width 80 height 15
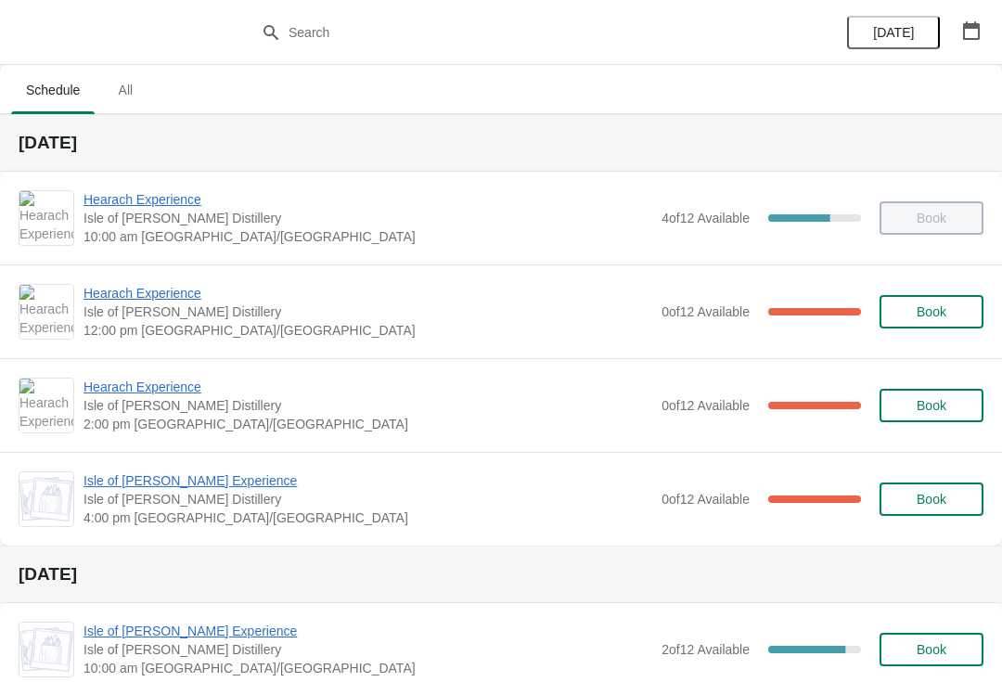
click at [178, 288] on span "Hearach Experience" at bounding box center [367, 293] width 569 height 19
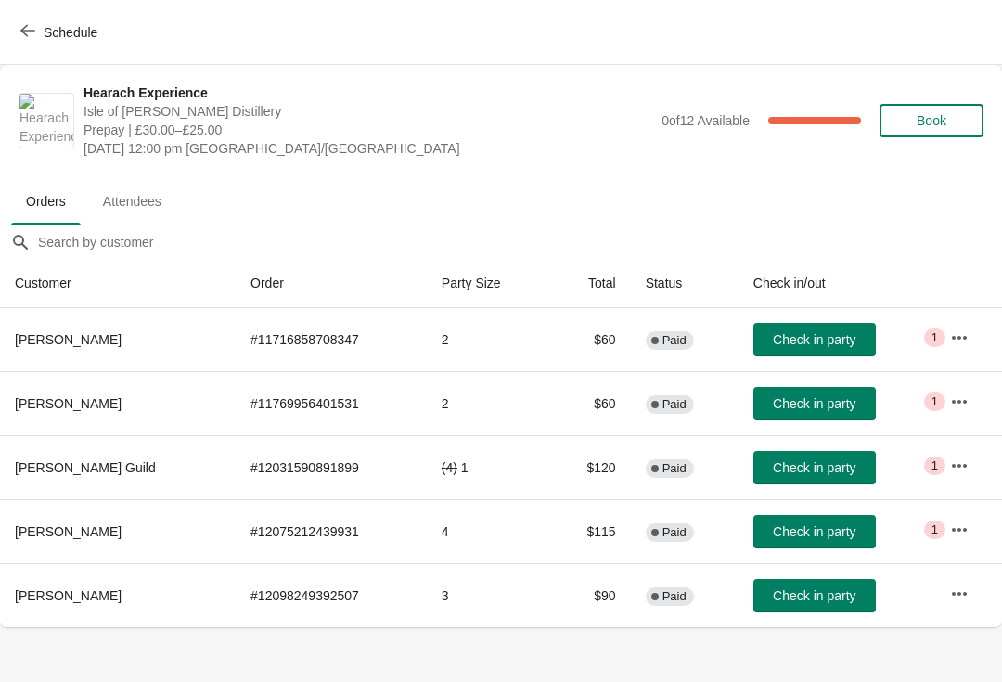
click at [45, 34] on span "Schedule" at bounding box center [71, 32] width 54 height 15
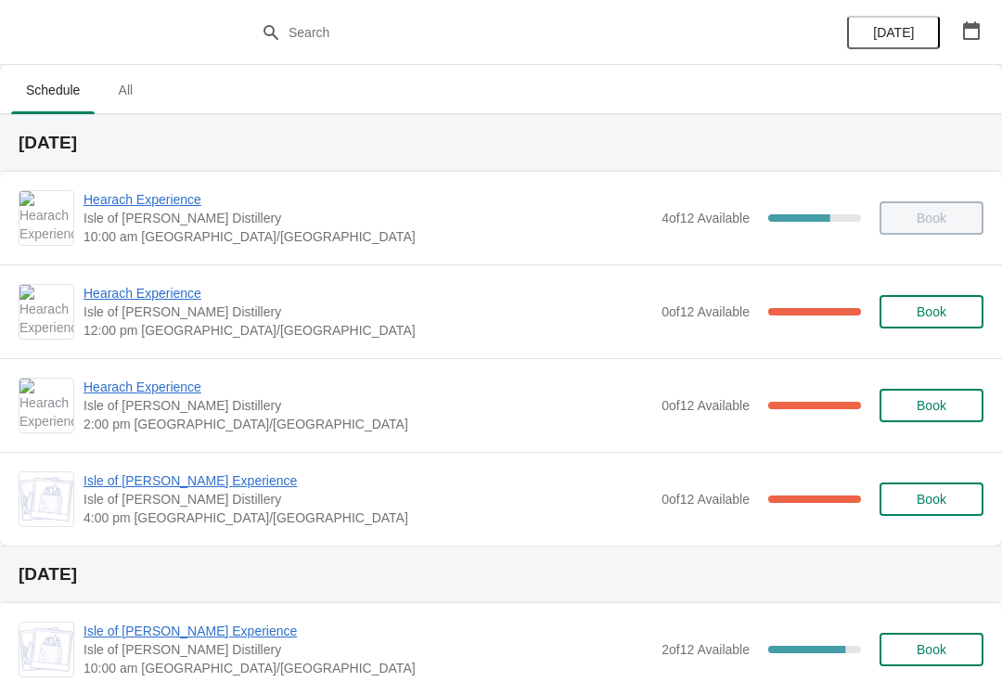
click at [156, 301] on span "Hearach Experience" at bounding box center [367, 293] width 569 height 19
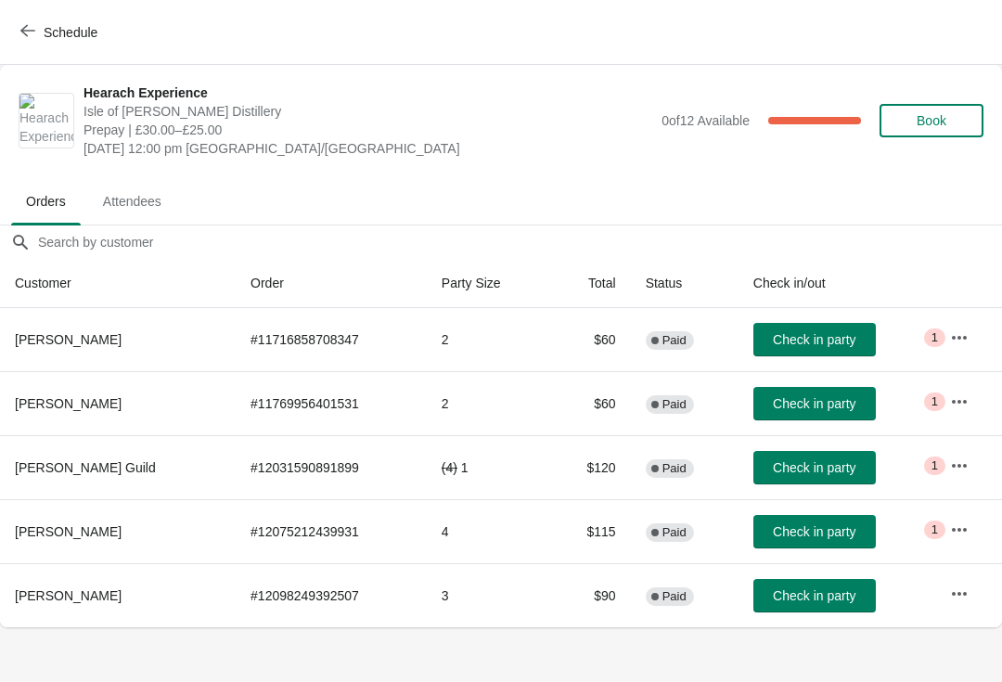
click at [966, 328] on icon "button" at bounding box center [959, 337] width 19 height 19
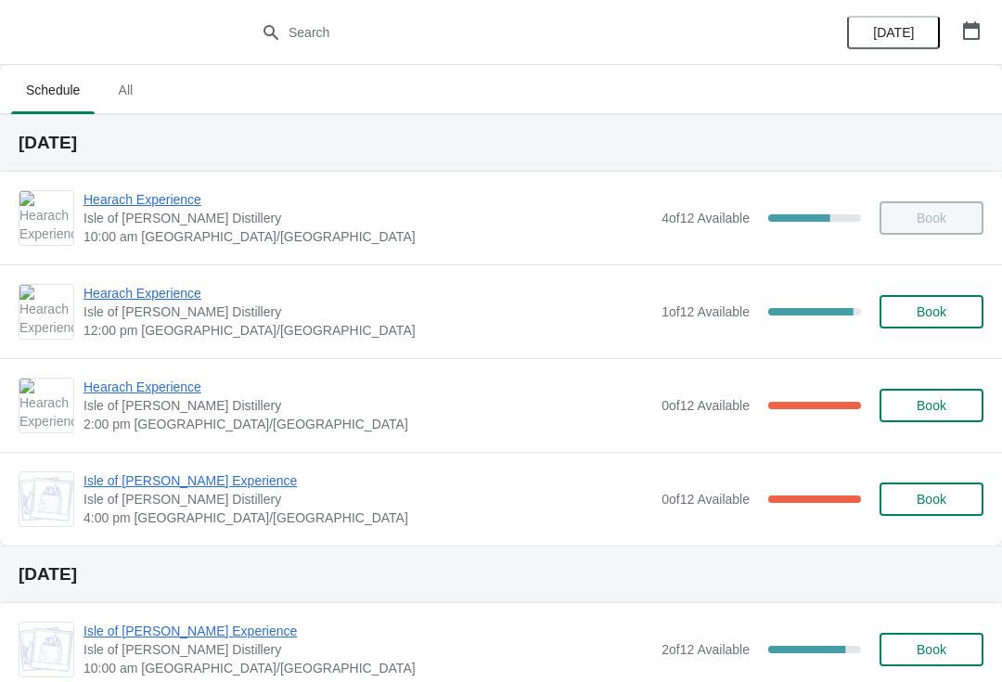
click at [166, 291] on span "Hearach Experience" at bounding box center [367, 293] width 569 height 19
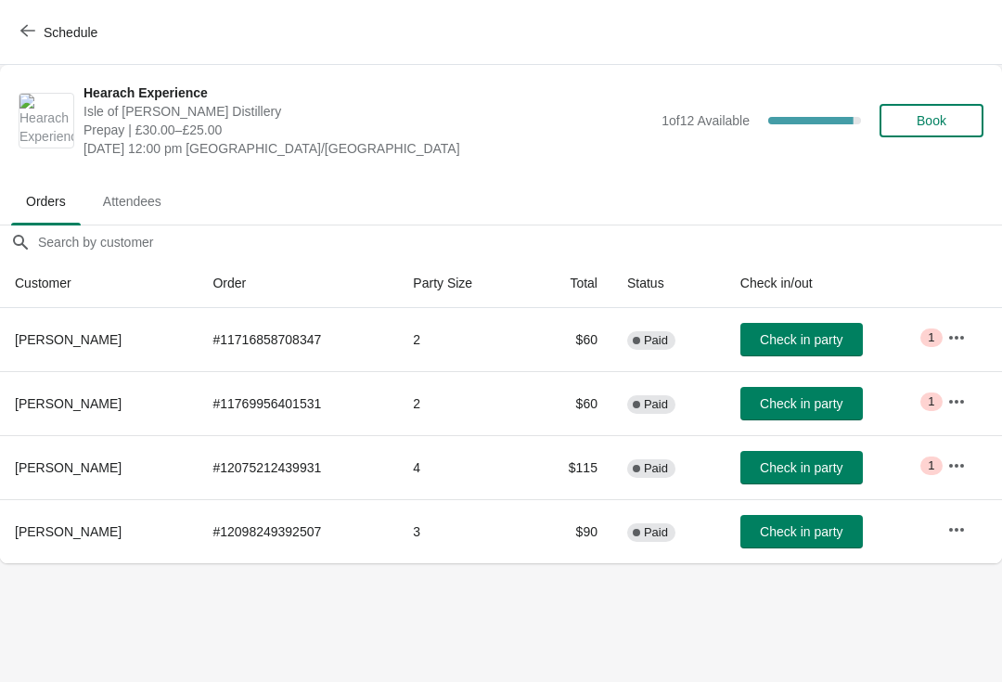
click at [32, 22] on button "Schedule" at bounding box center [60, 32] width 103 height 33
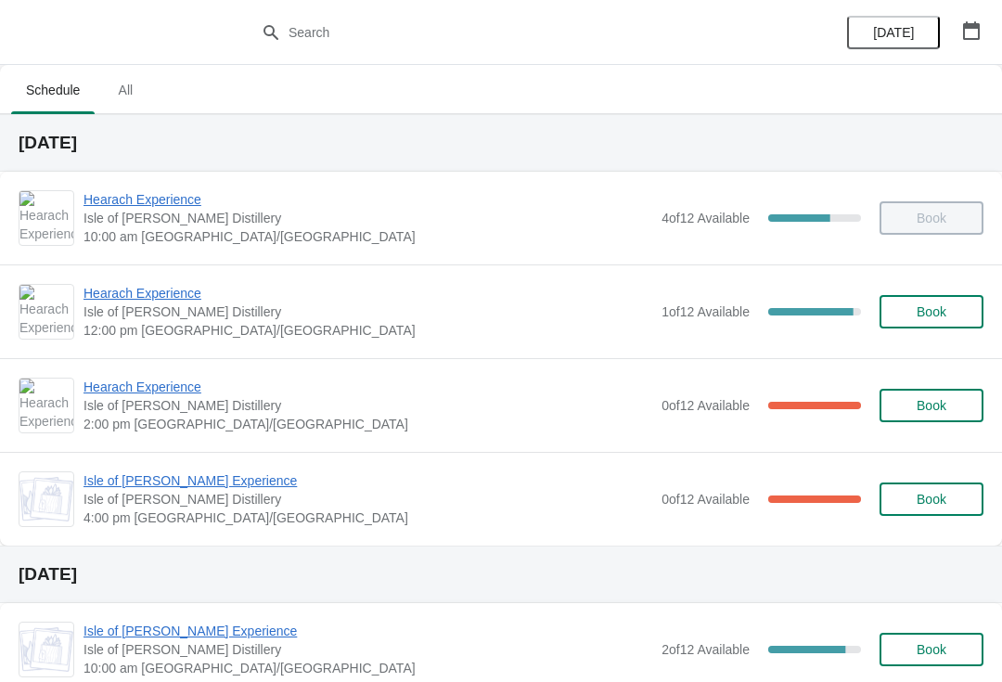
click at [167, 297] on span "Hearach Experience" at bounding box center [367, 293] width 569 height 19
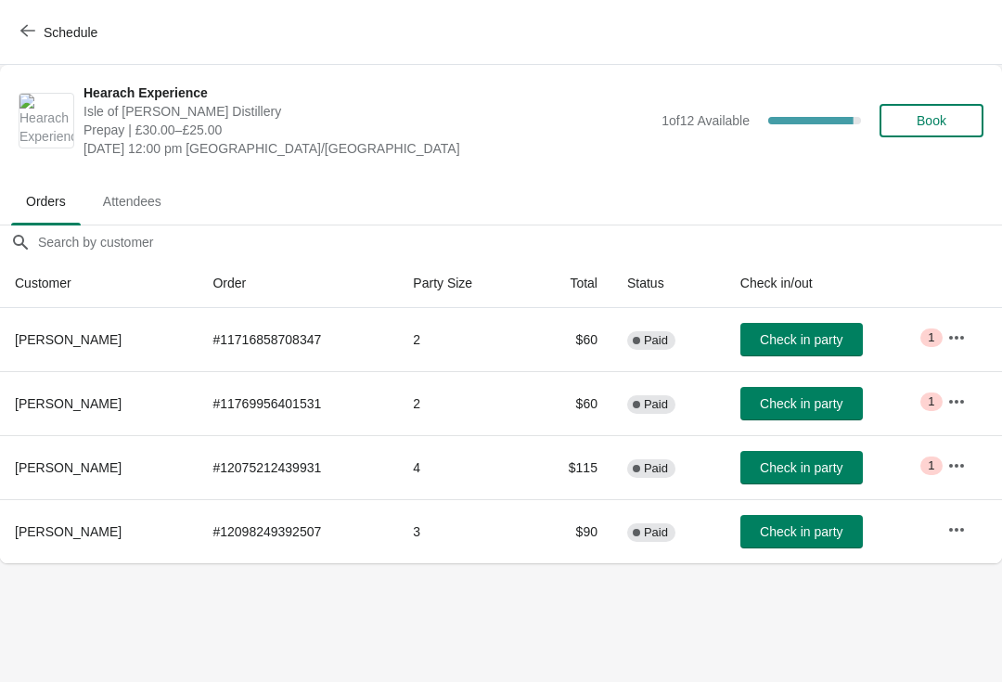
click at [779, 468] on span "Check in party" at bounding box center [801, 467] width 83 height 15
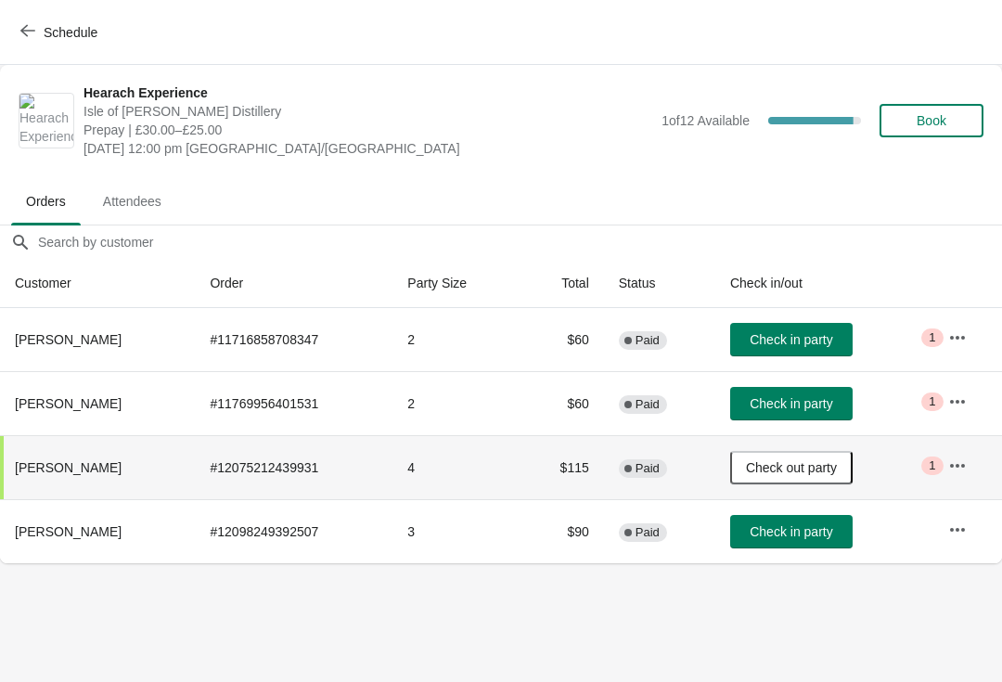
click at [974, 334] on button "button" at bounding box center [957, 337] width 33 height 33
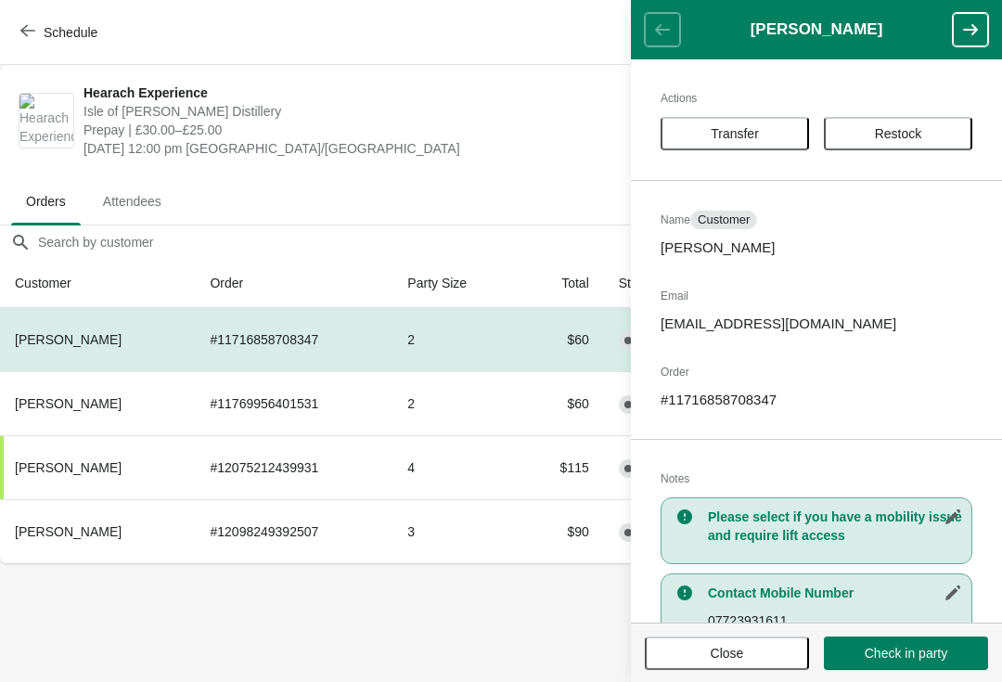
click at [736, 647] on span "Close" at bounding box center [726, 653] width 33 height 15
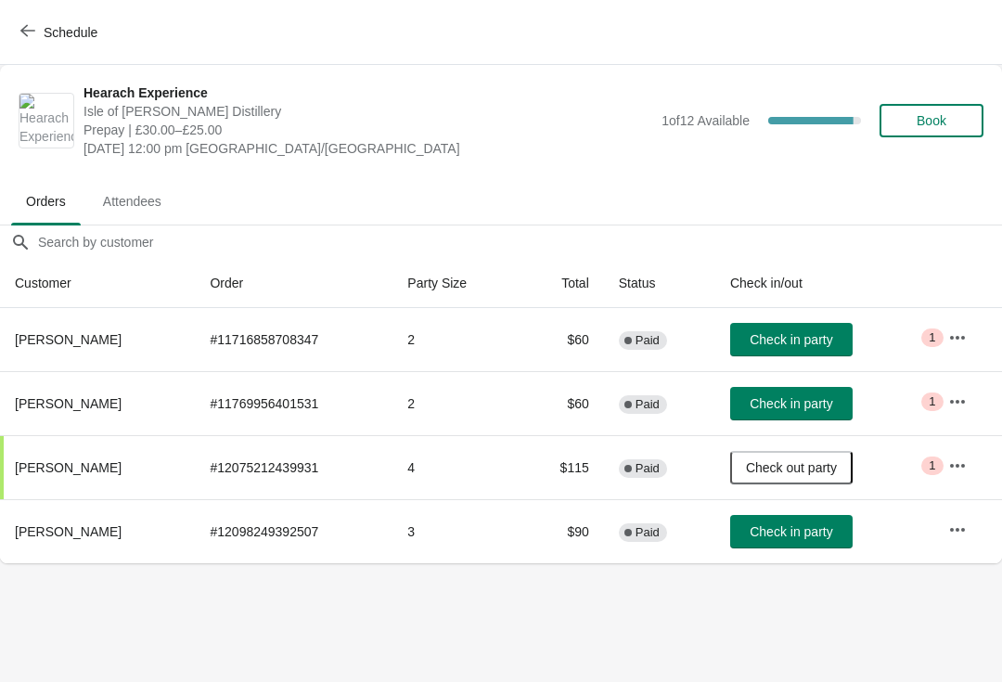
click at [966, 459] on icon "button" at bounding box center [957, 465] width 19 height 19
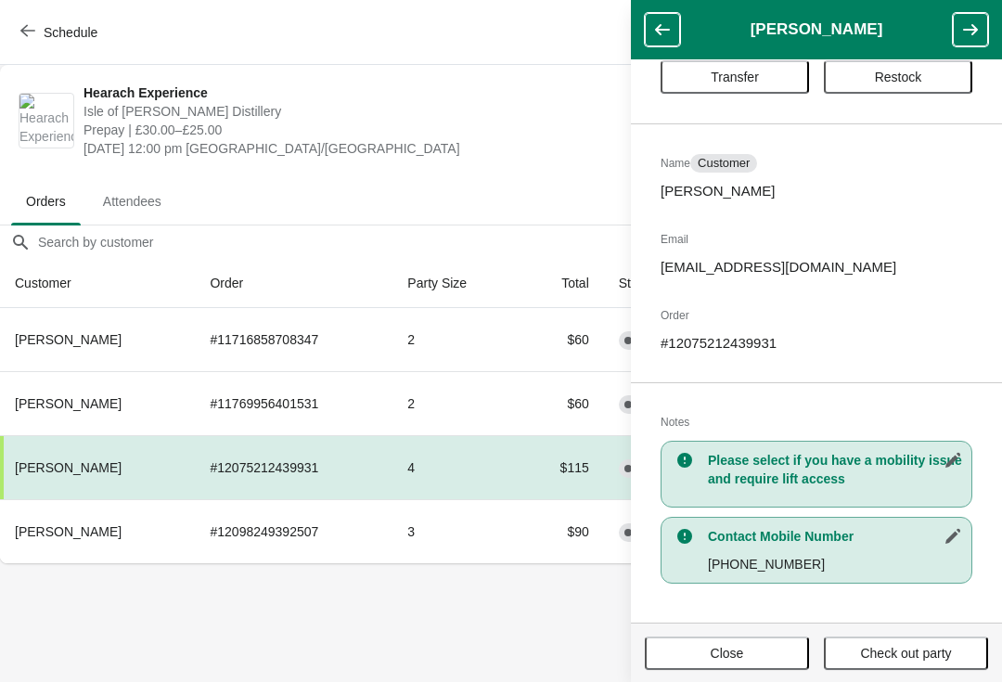
scroll to position [57, 0]
click at [766, 646] on span "Close" at bounding box center [726, 653] width 131 height 15
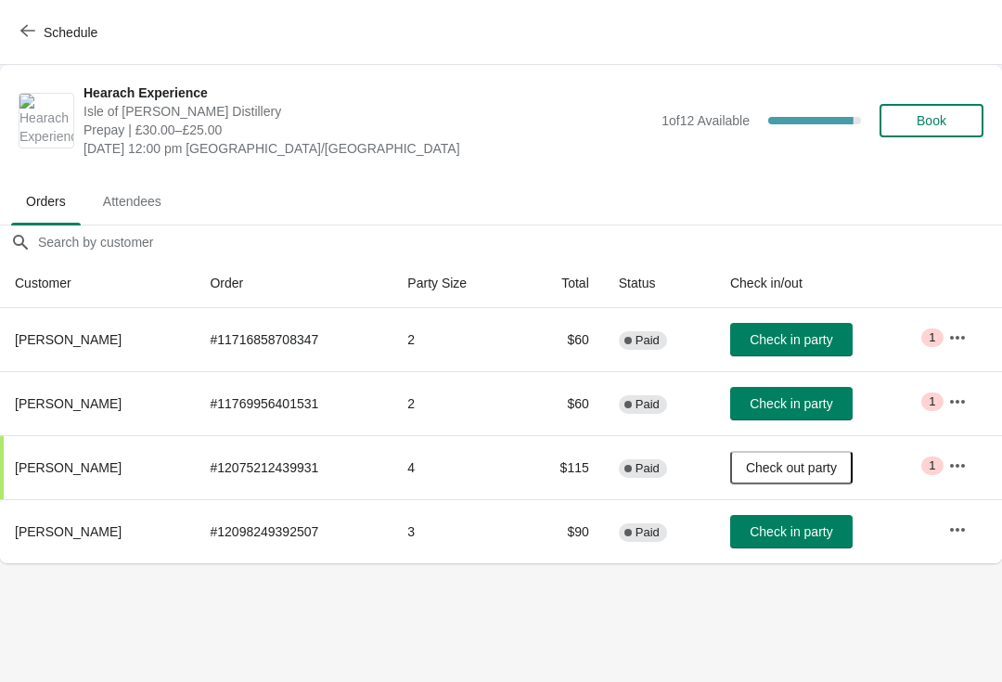
click at [947, 531] on button "button" at bounding box center [957, 529] width 33 height 33
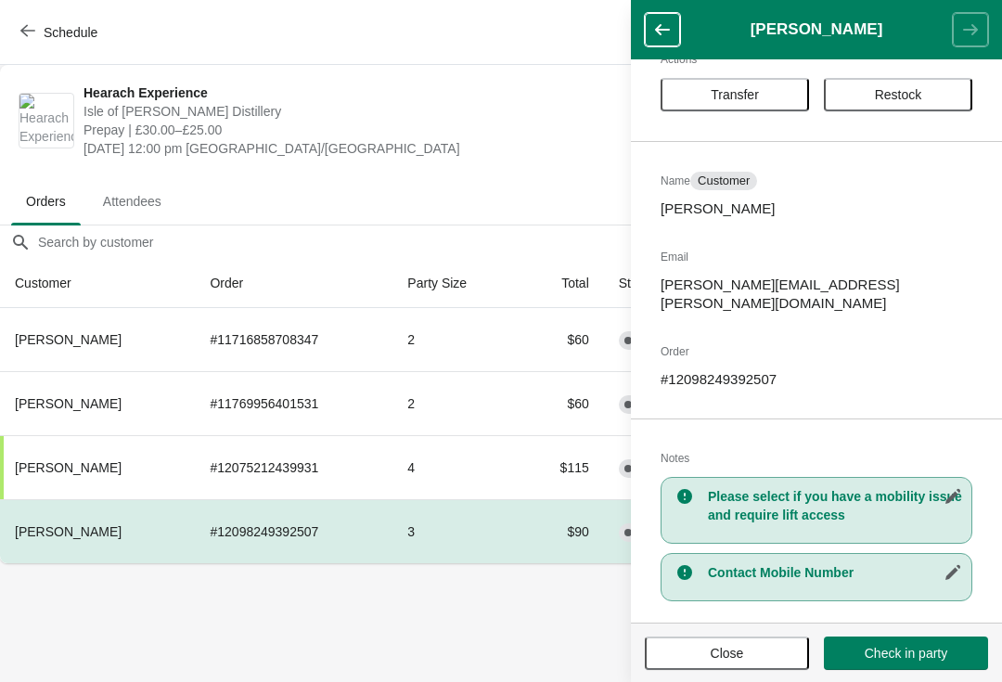
scroll to position [38, 0]
click at [743, 648] on span "Close" at bounding box center [726, 653] width 33 height 15
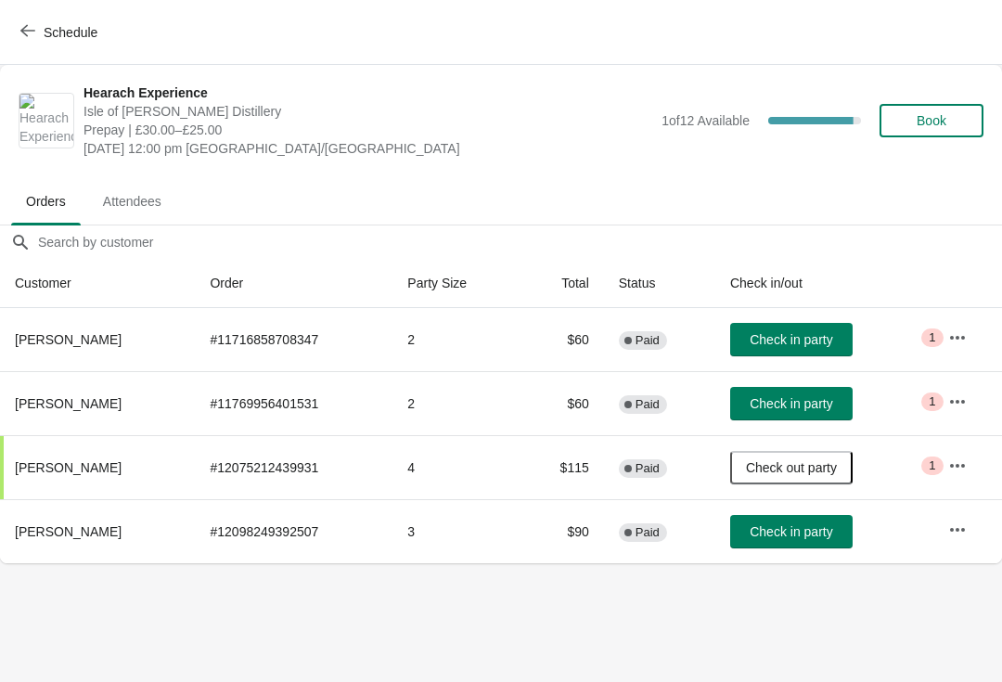
click at [966, 329] on icon "button" at bounding box center [957, 337] width 19 height 19
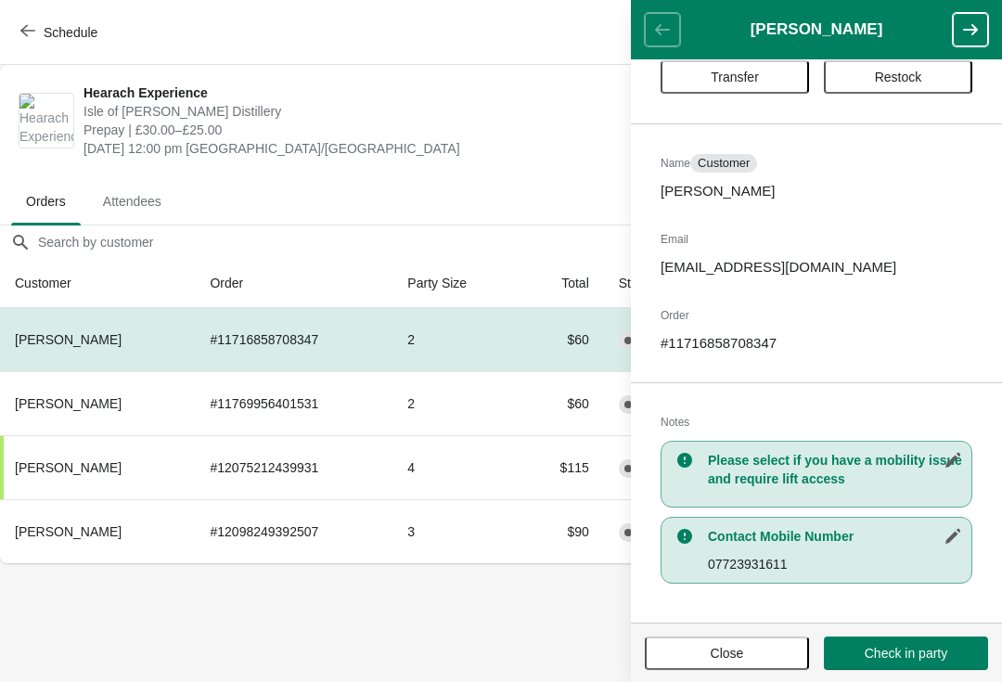
scroll to position [57, 0]
click at [757, 646] on span "Close" at bounding box center [726, 653] width 131 height 15
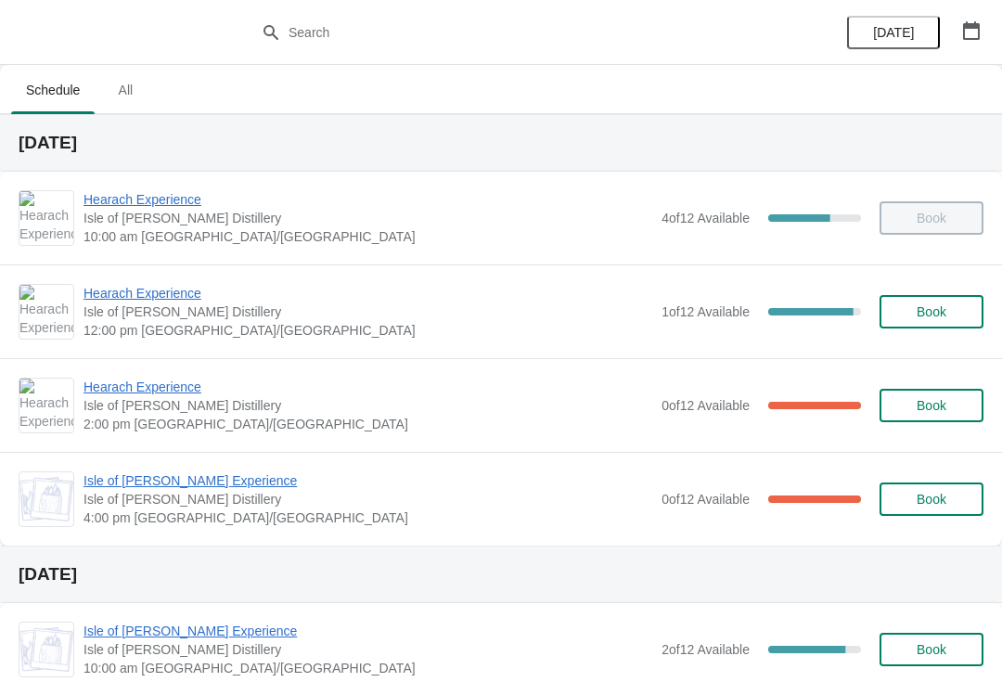
click at [194, 288] on span "Hearach Experience" at bounding box center [367, 293] width 569 height 19
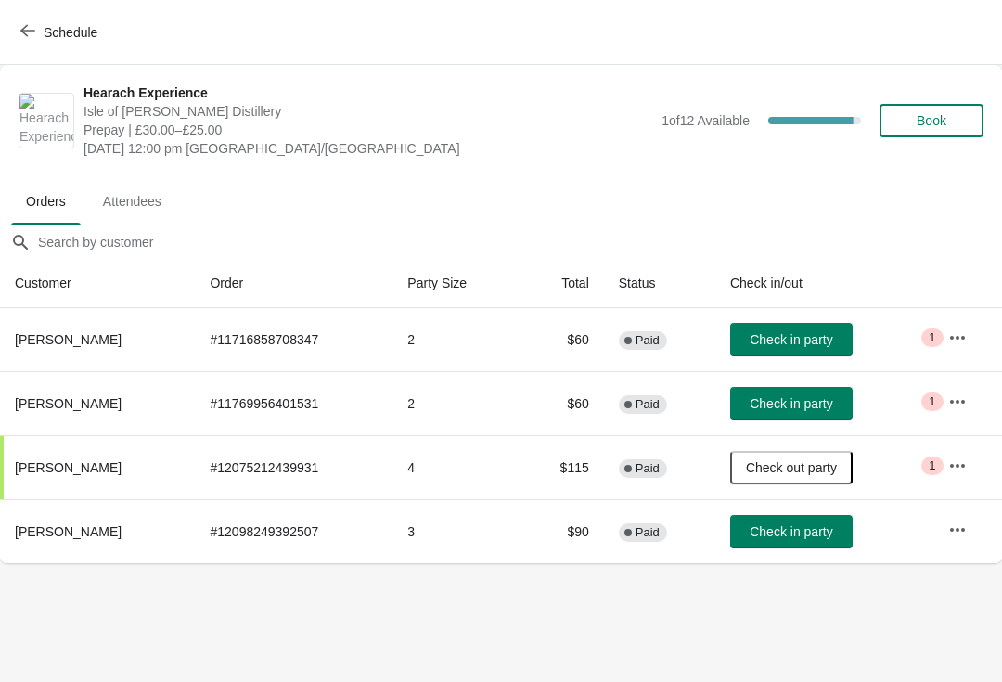
click at [832, 403] on span "Check in party" at bounding box center [790, 403] width 83 height 15
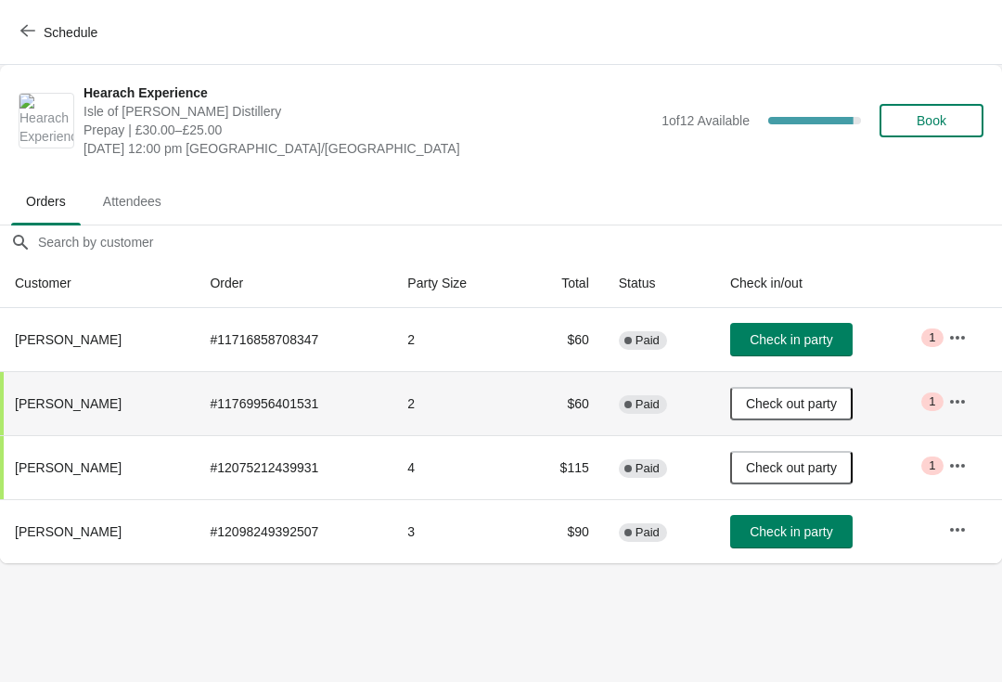
click at [785, 532] on span "Check in party" at bounding box center [790, 531] width 83 height 15
